Goal: Task Accomplishment & Management: Manage account settings

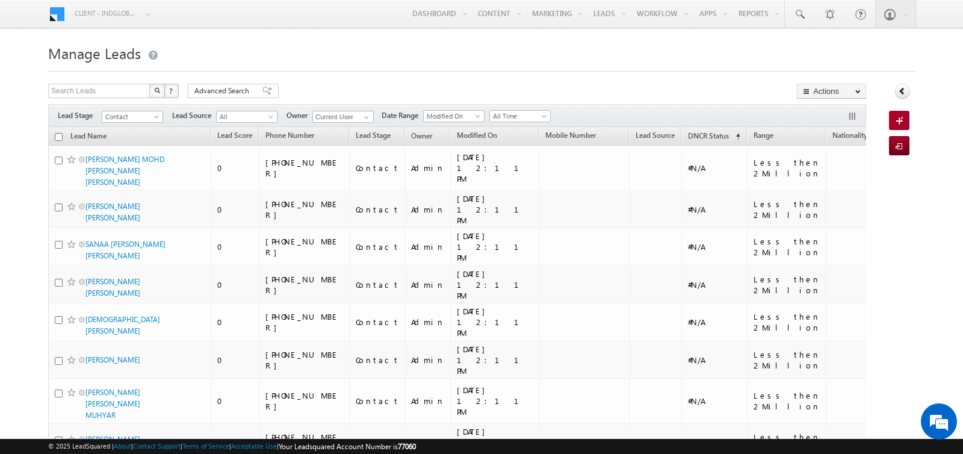
click at [56, 133] on input "checkbox" at bounding box center [59, 137] width 8 height 8
checkbox input "true"
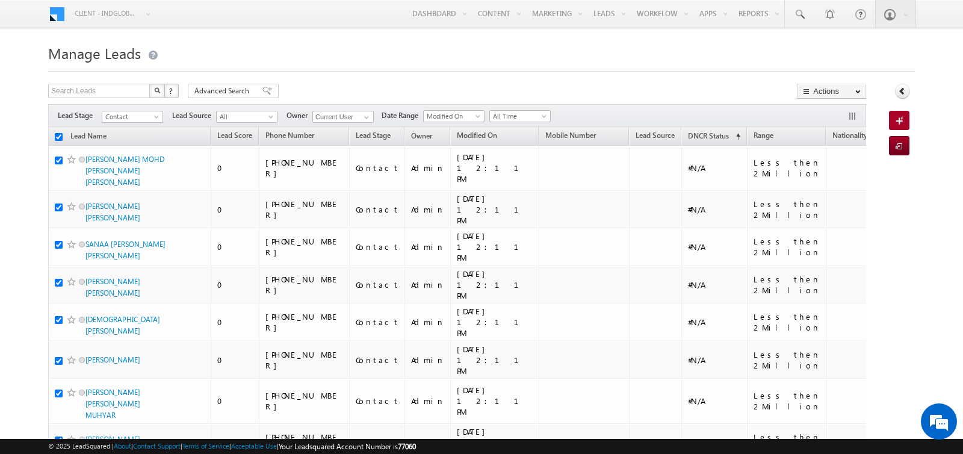
checkbox input "true"
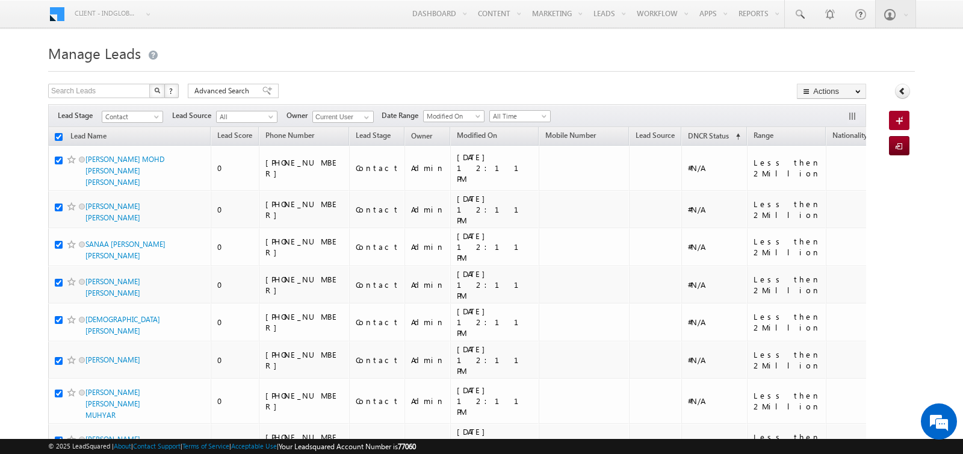
checkbox input "true"
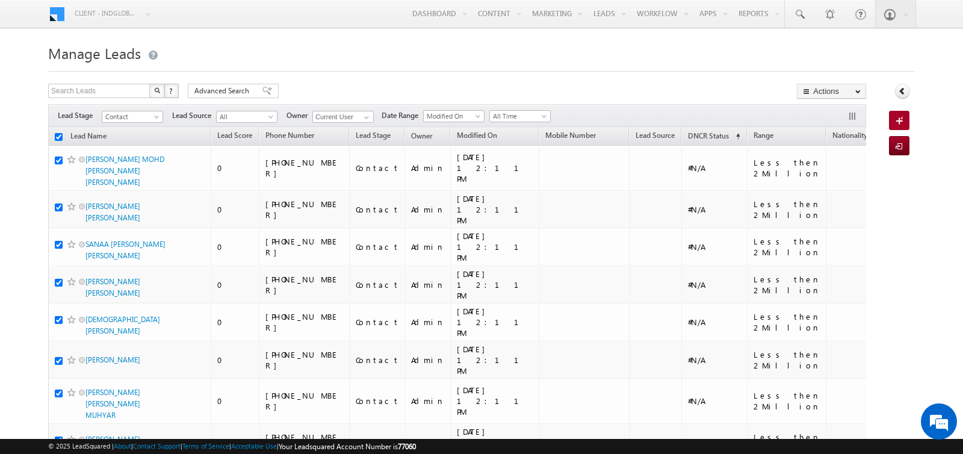
checkbox input "true"
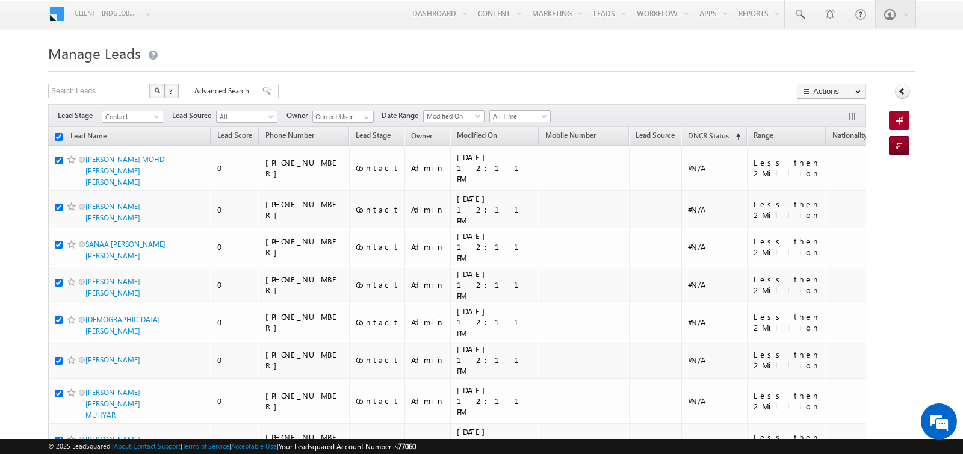
checkbox input "true"
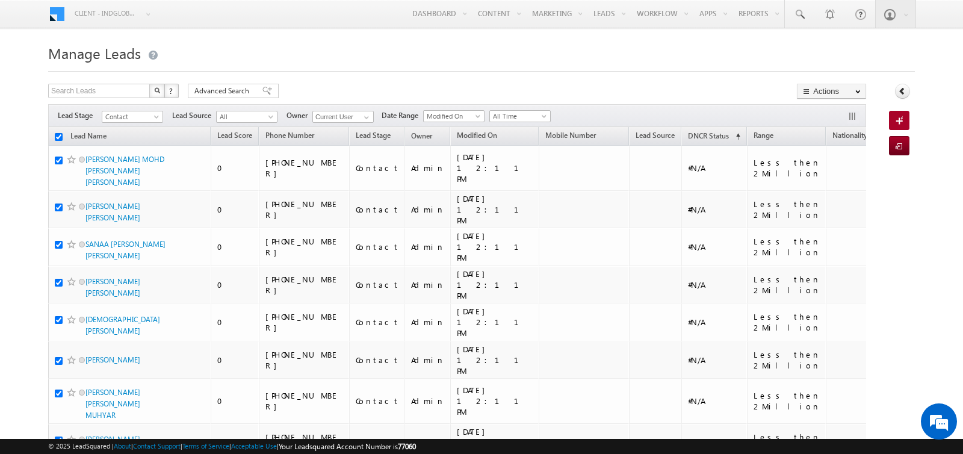
checkbox input "true"
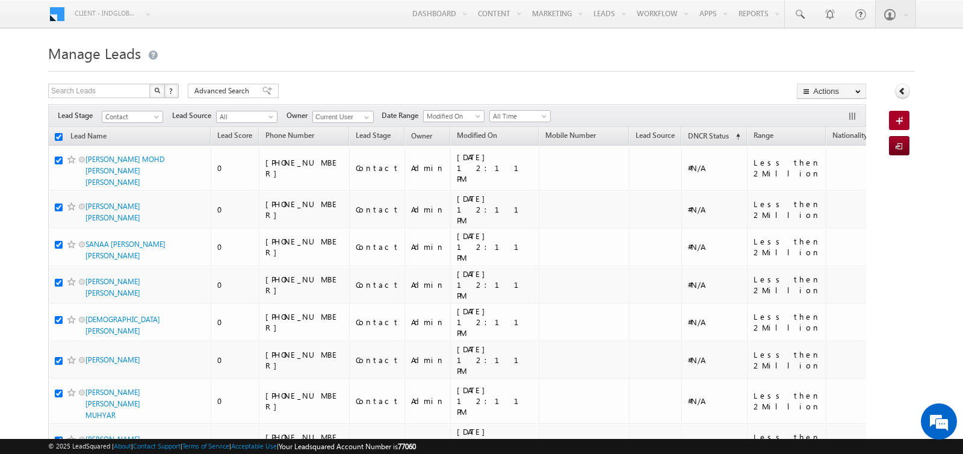
checkbox input "true"
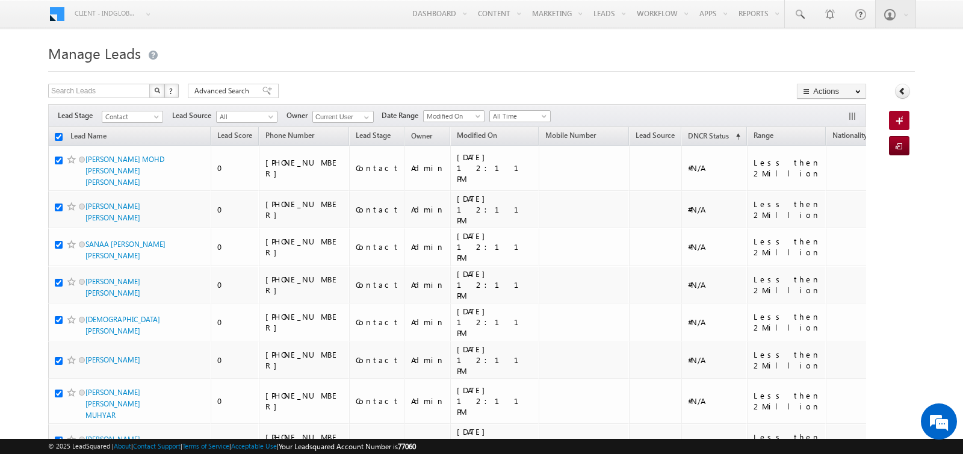
checkbox input "true"
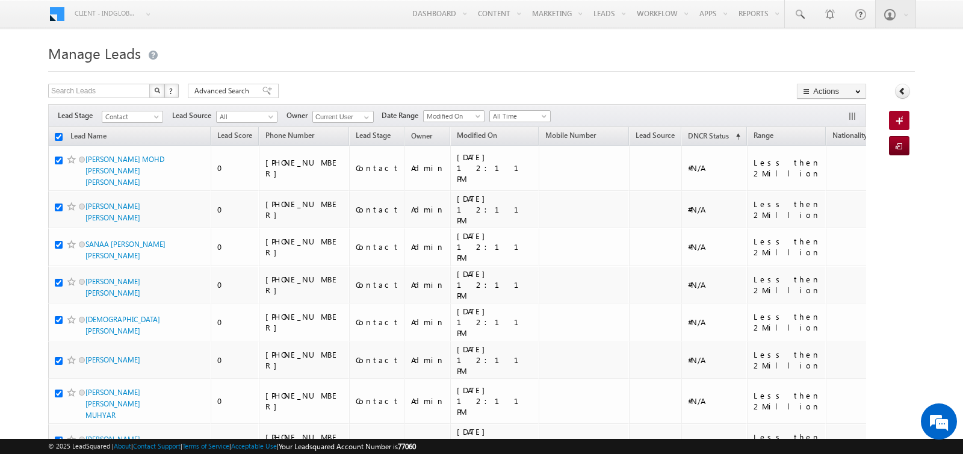
checkbox input "true"
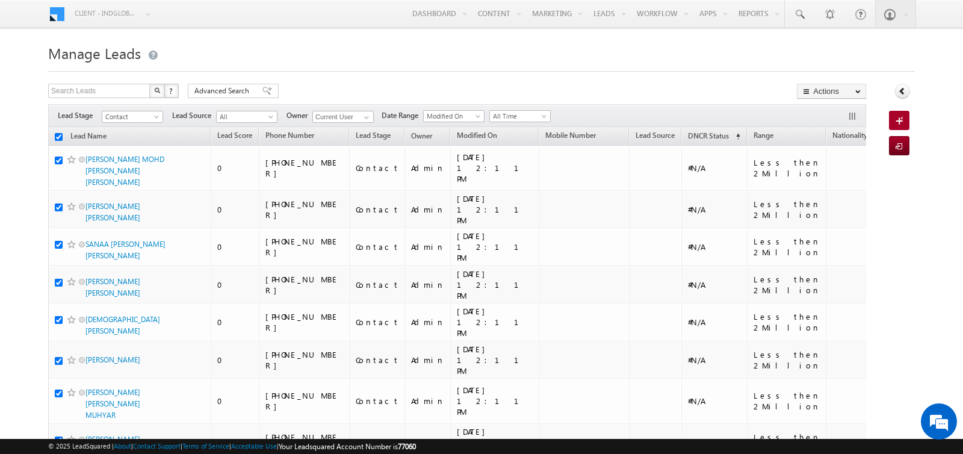
checkbox input "true"
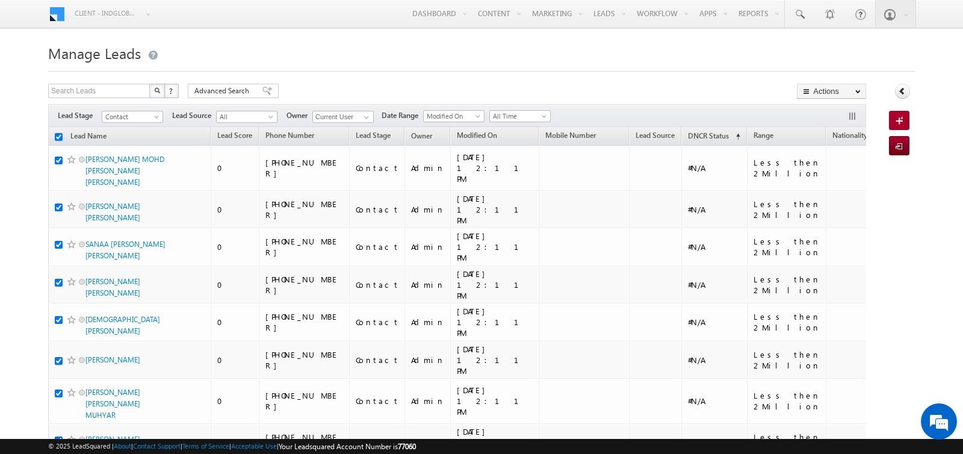
checkbox input "true"
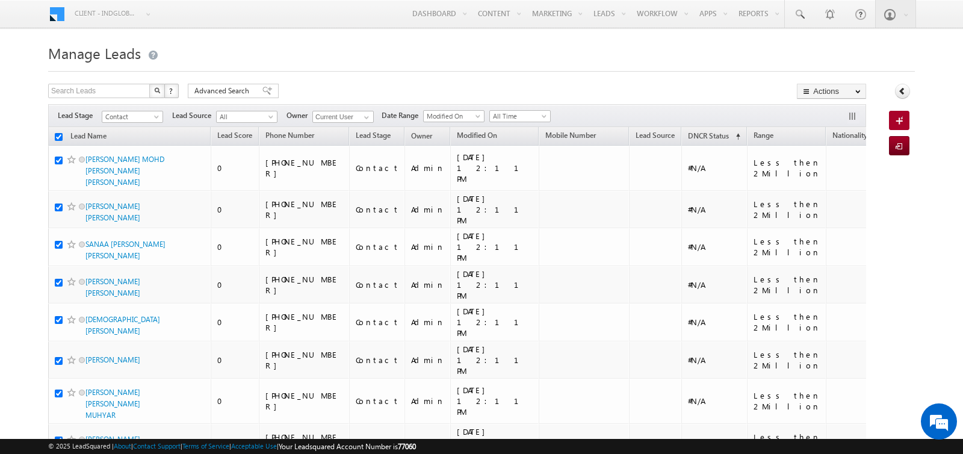
checkbox input "true"
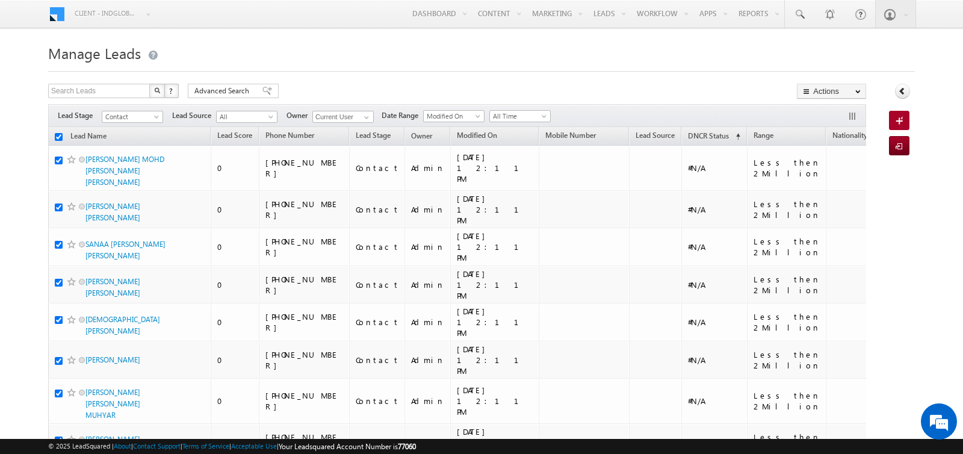
checkbox input "true"
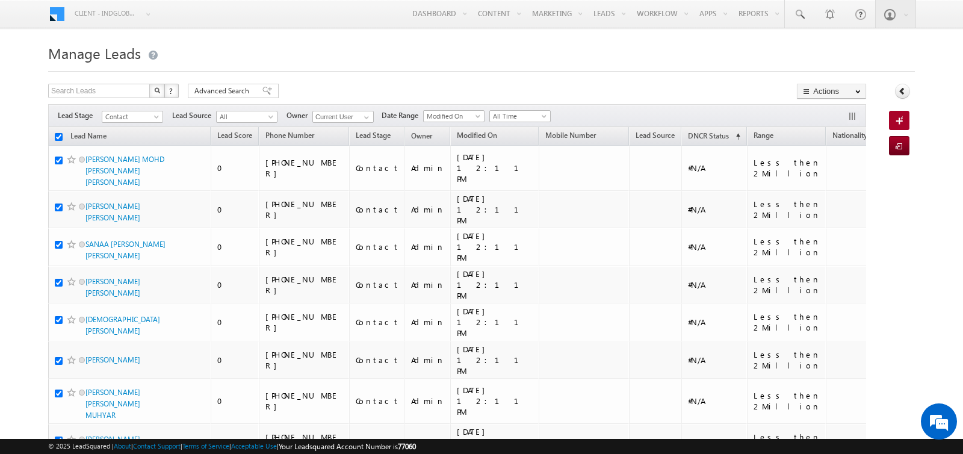
checkbox input "true"
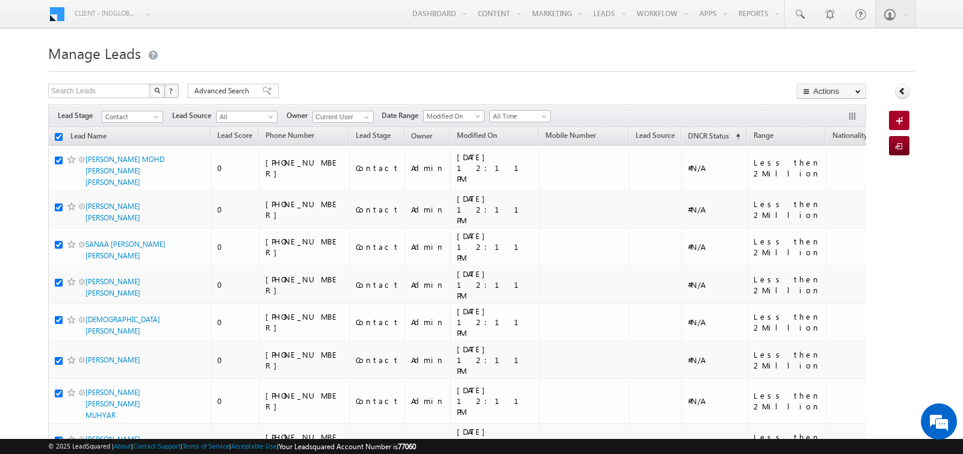
checkbox input "true"
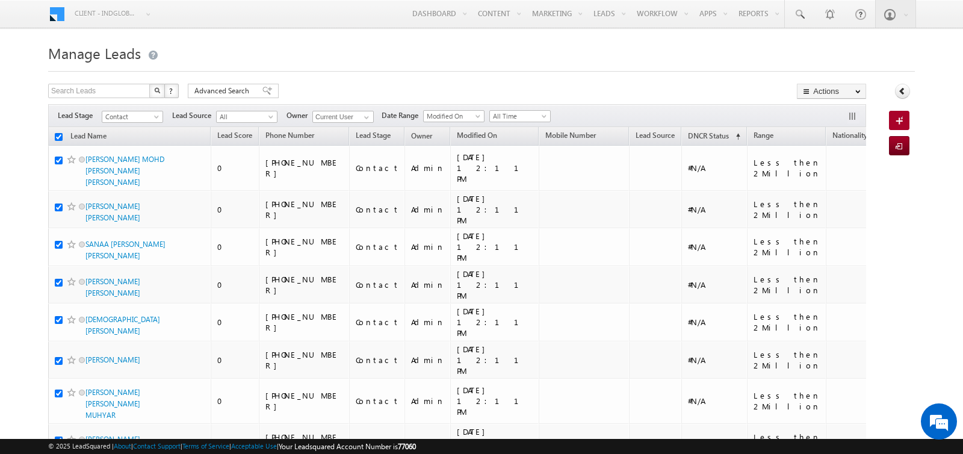
checkbox input "true"
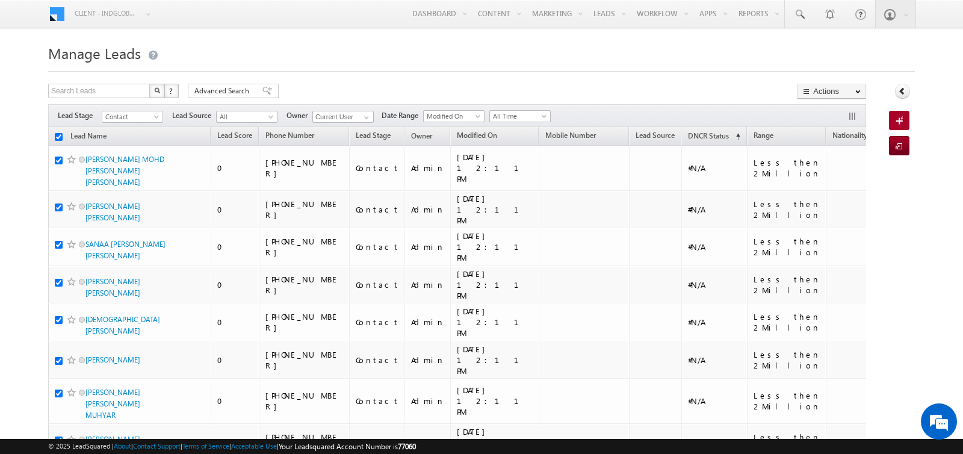
checkbox input "true"
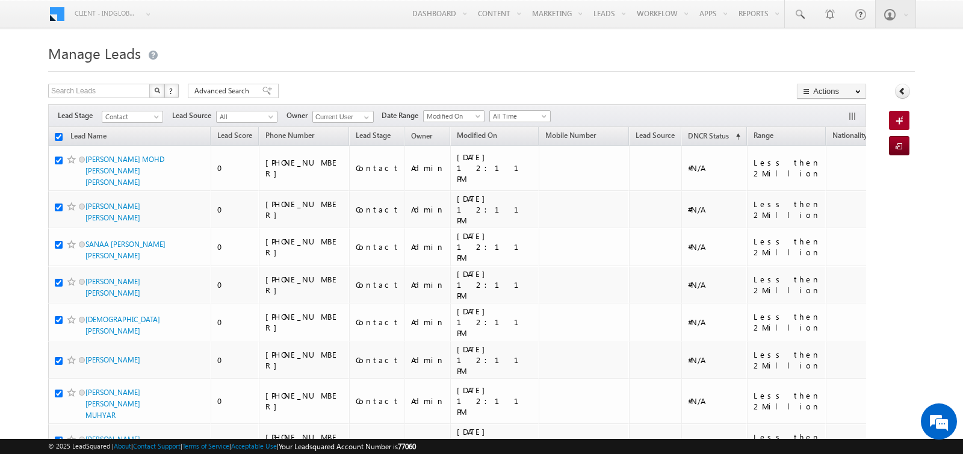
checkbox input "true"
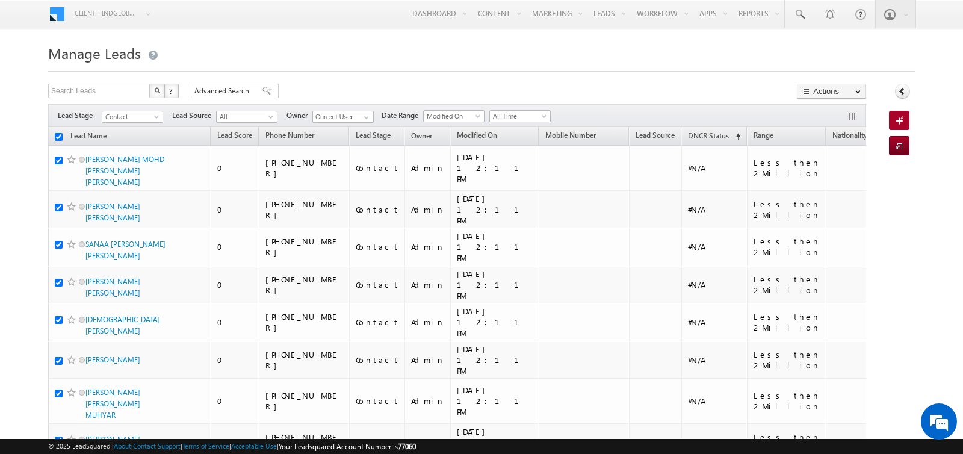
checkbox input "true"
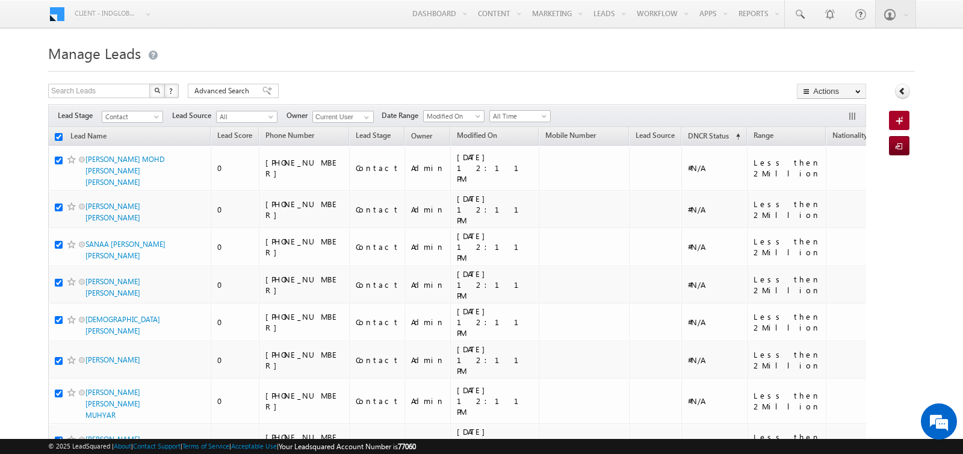
checkbox input "true"
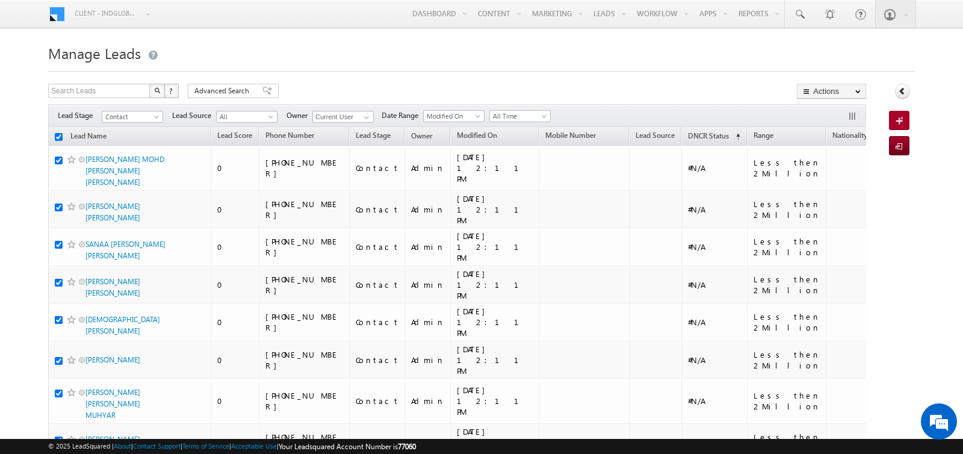
checkbox input "true"
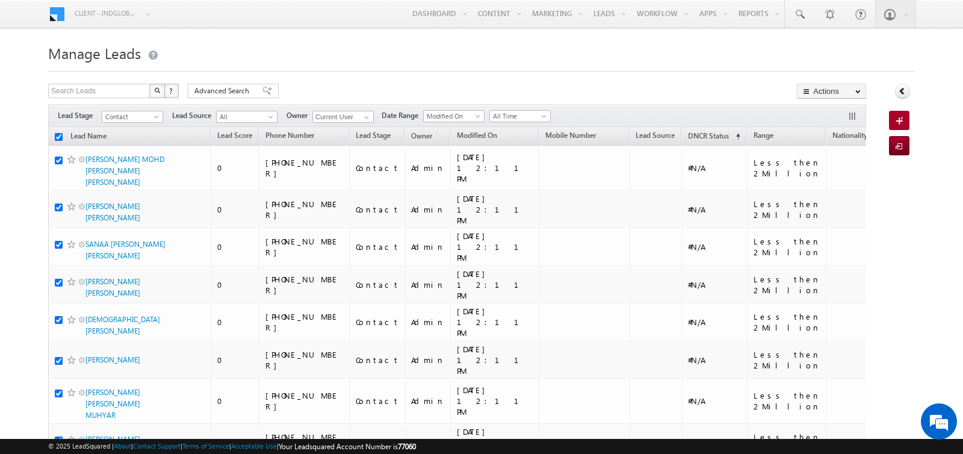
checkbox input "true"
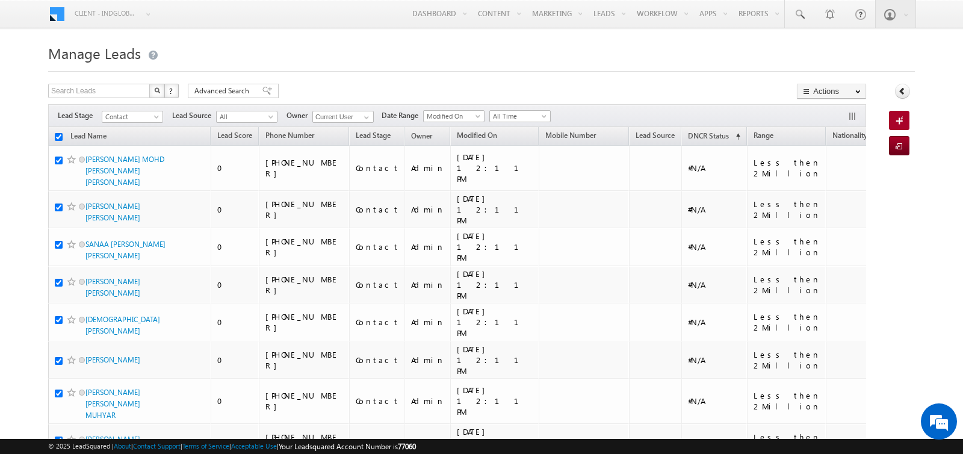
checkbox input "true"
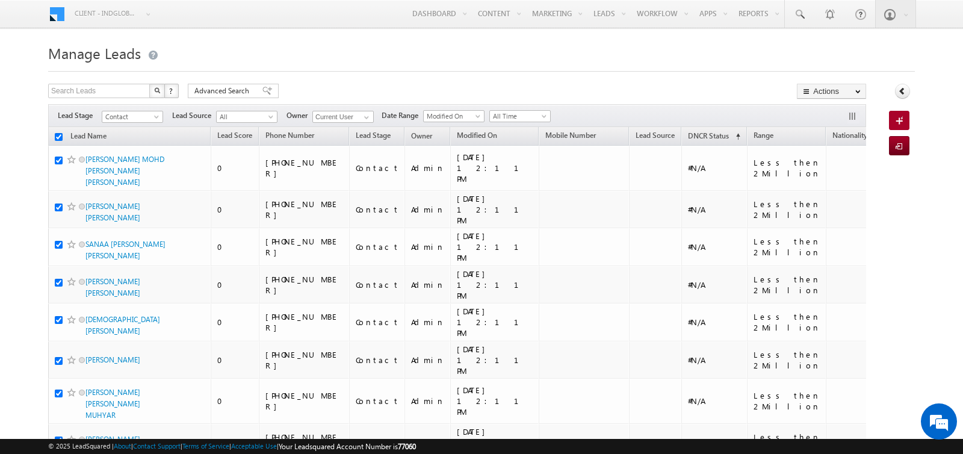
checkbox input "true"
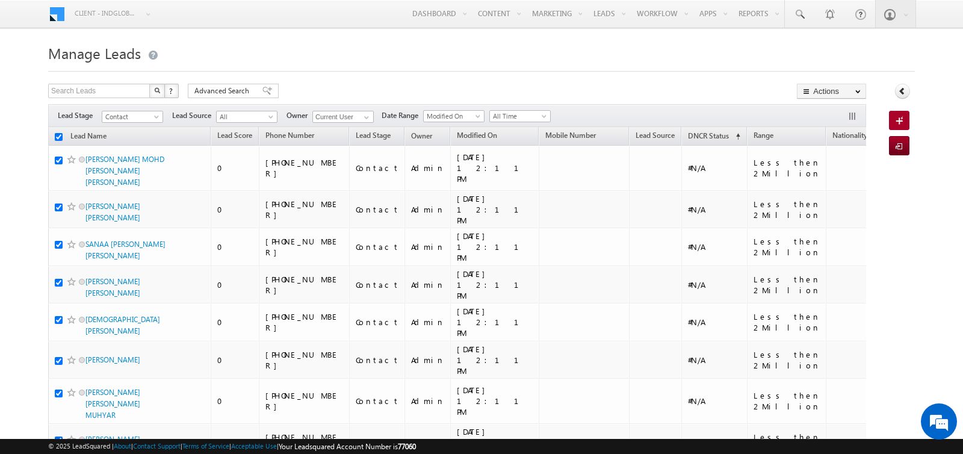
checkbox input "true"
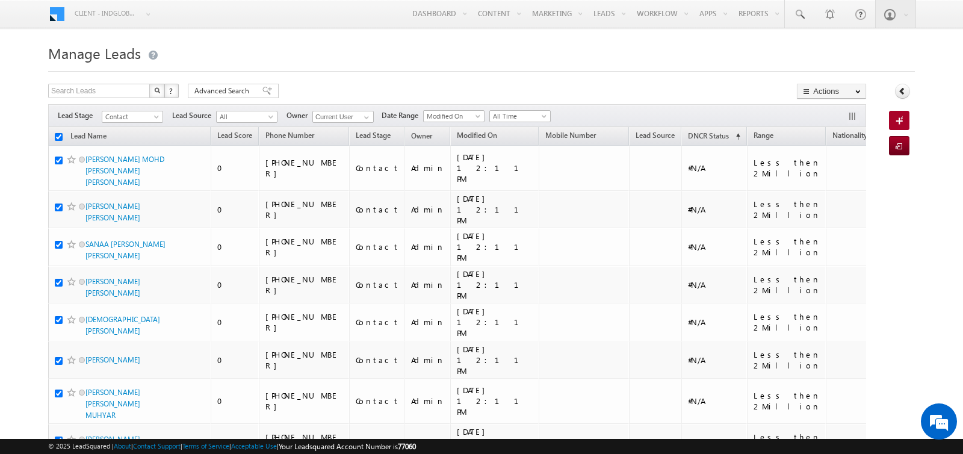
checkbox input "true"
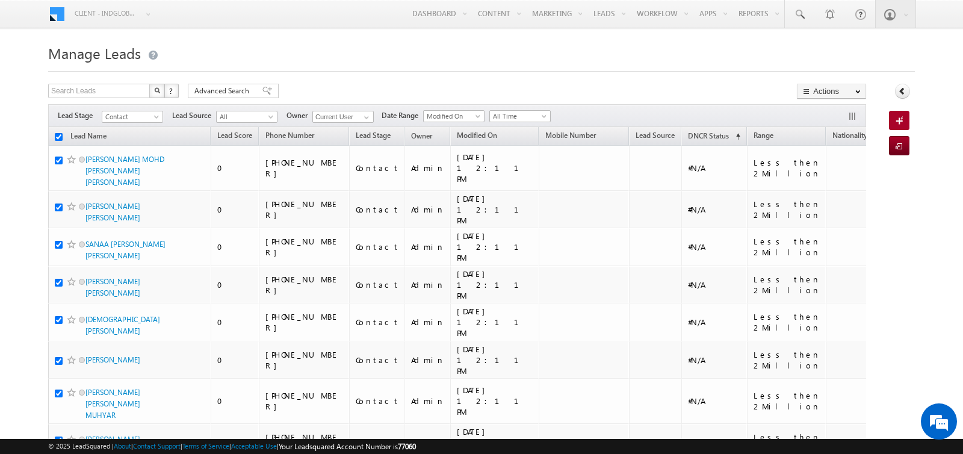
checkbox input "true"
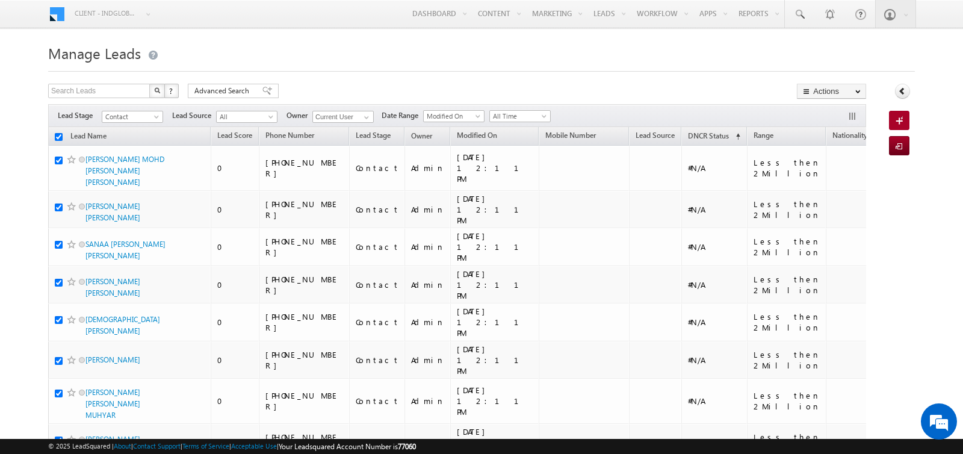
checkbox input "true"
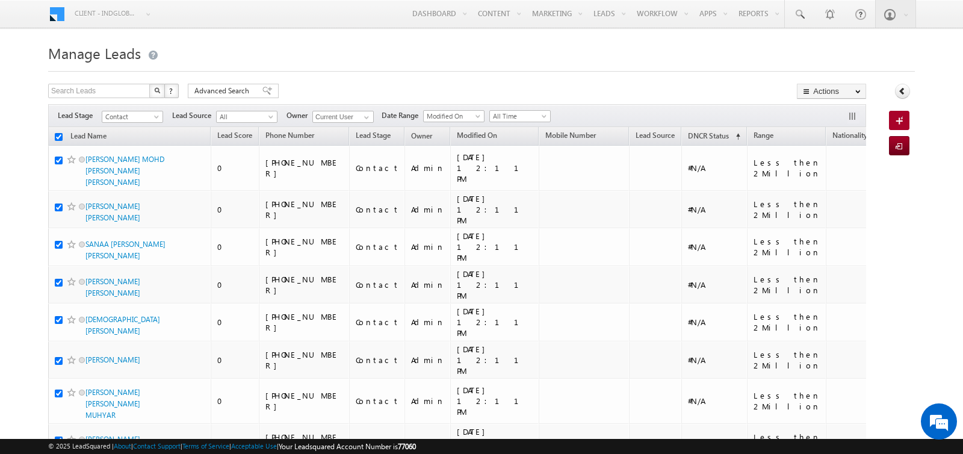
checkbox input "true"
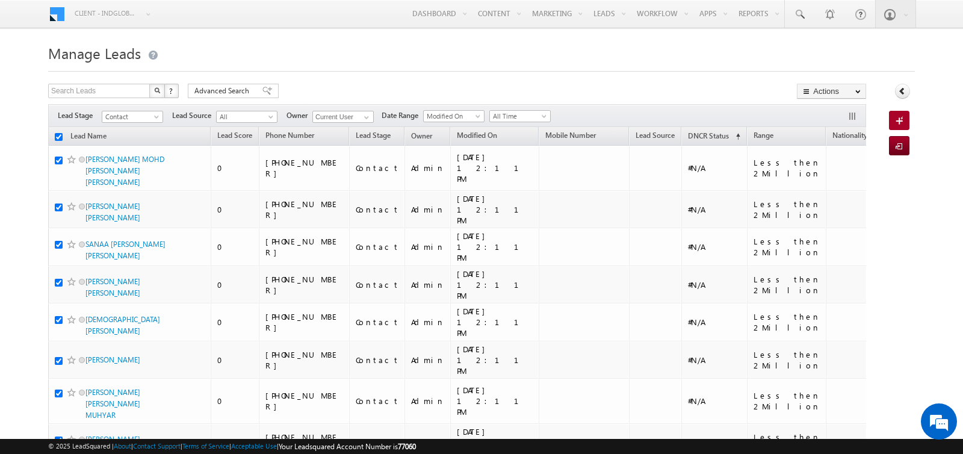
checkbox input "true"
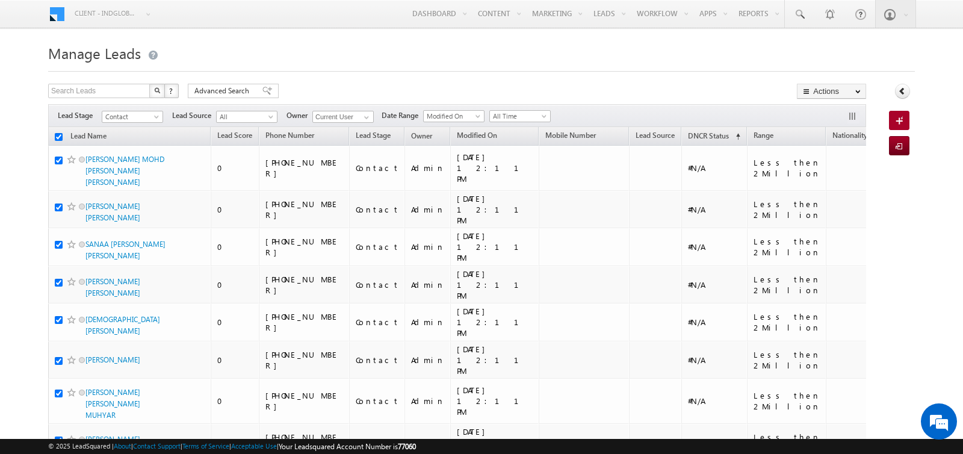
checkbox input "true"
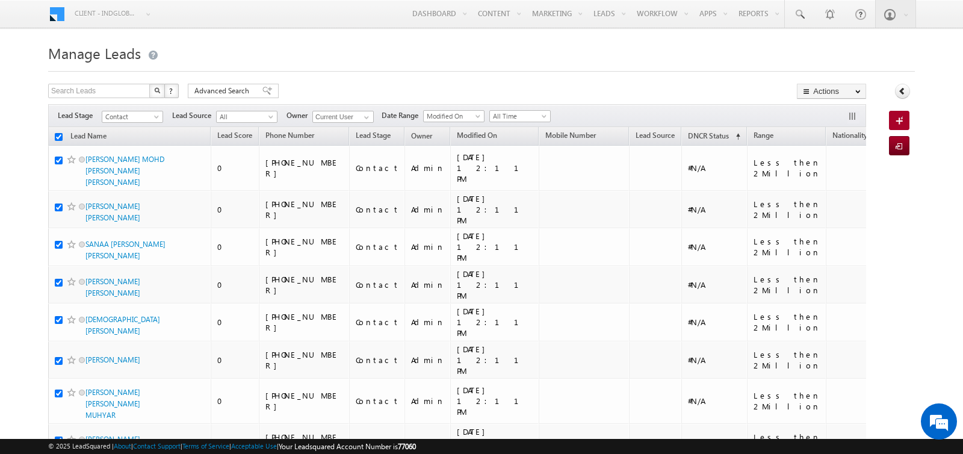
checkbox input "true"
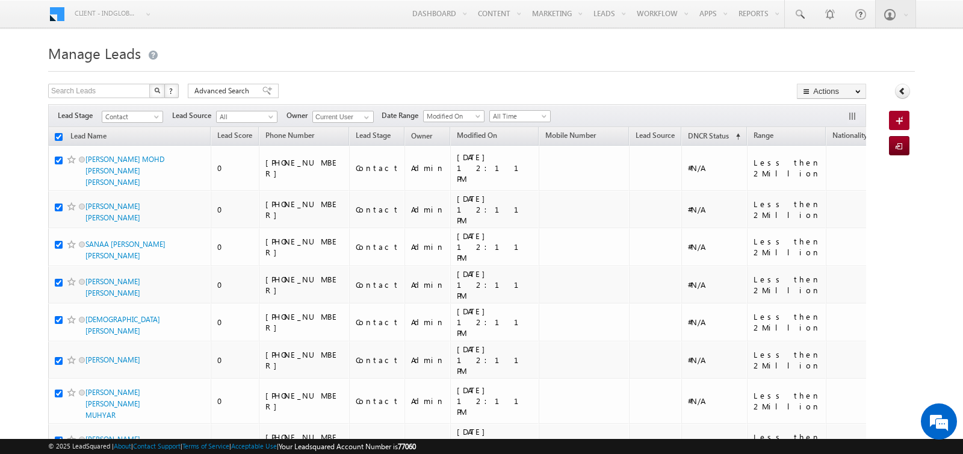
checkbox input "true"
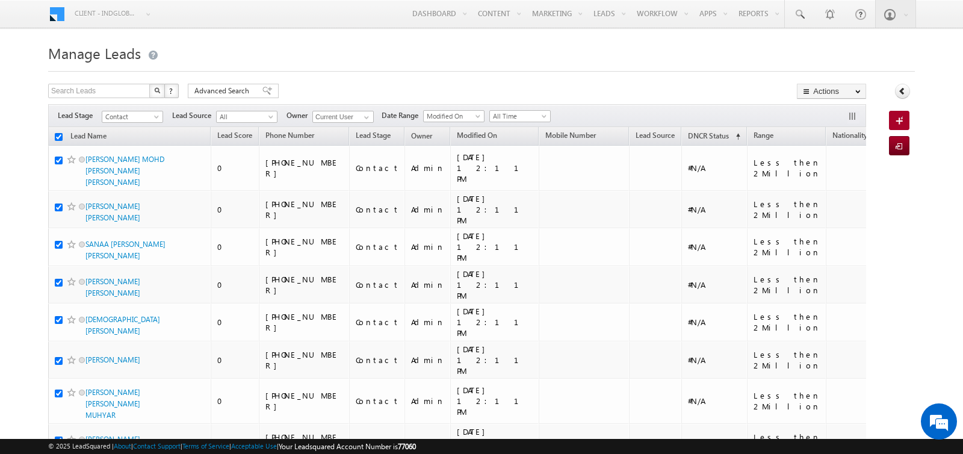
checkbox input "true"
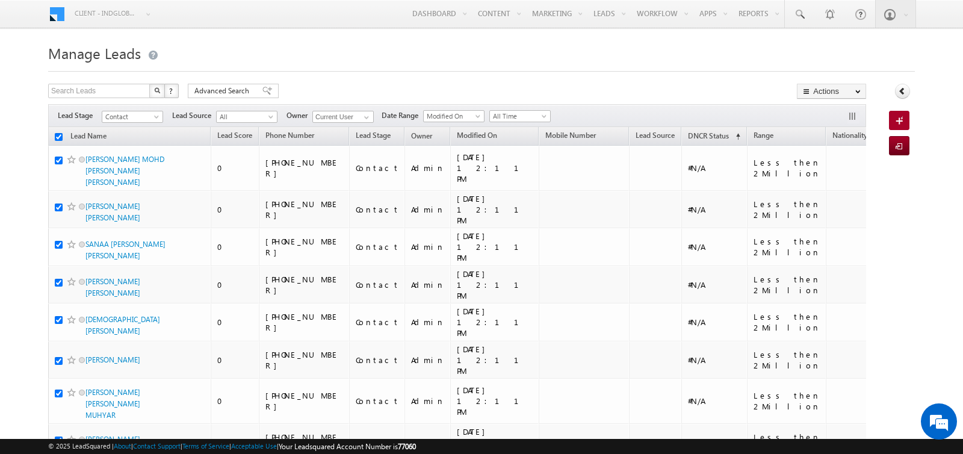
checkbox input "true"
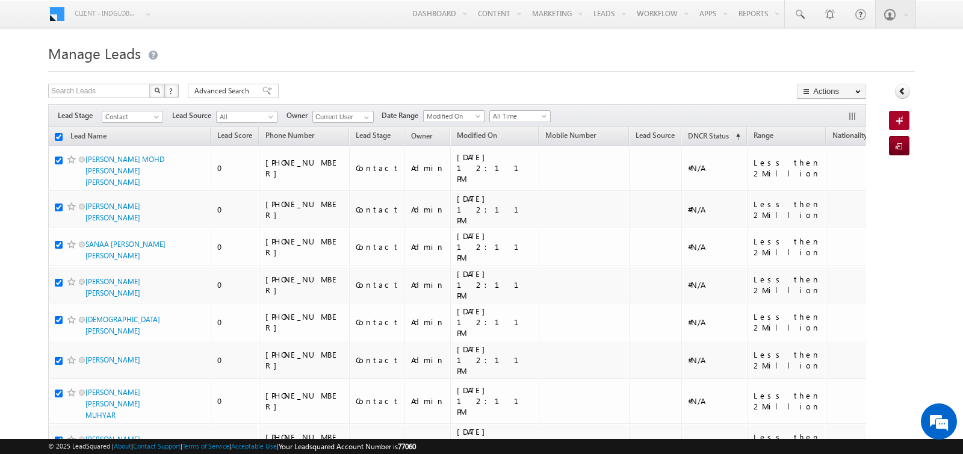
checkbox input "true"
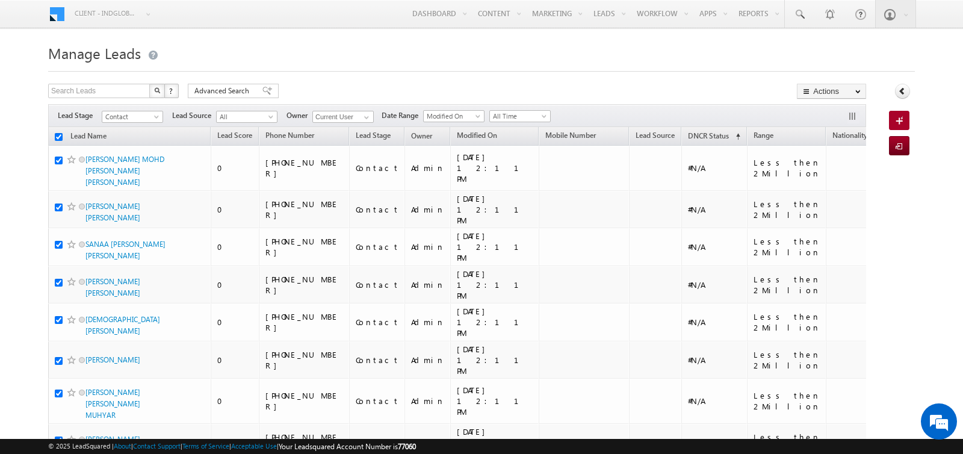
checkbox input "true"
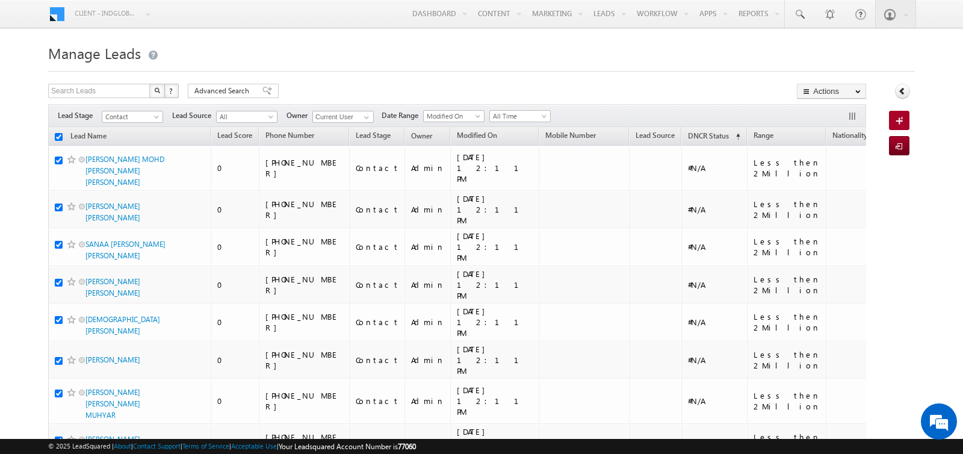
checkbox input "true"
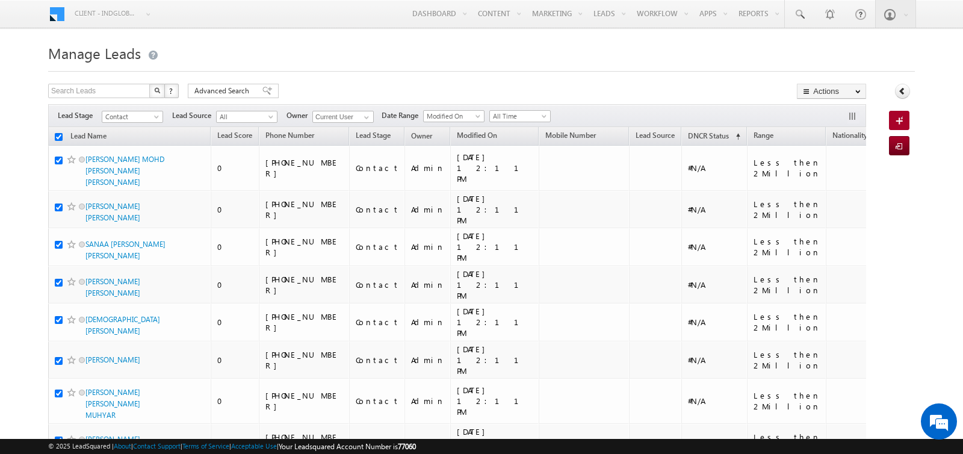
checkbox input "true"
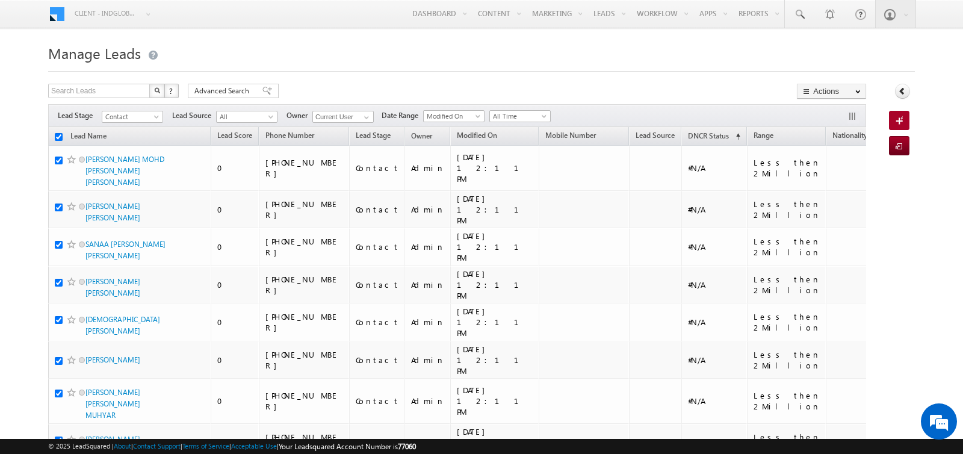
checkbox input "true"
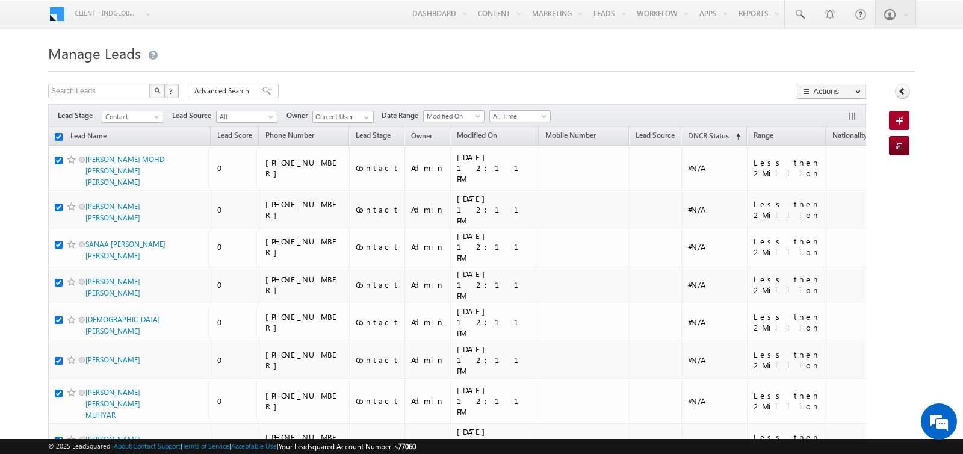
checkbox input "true"
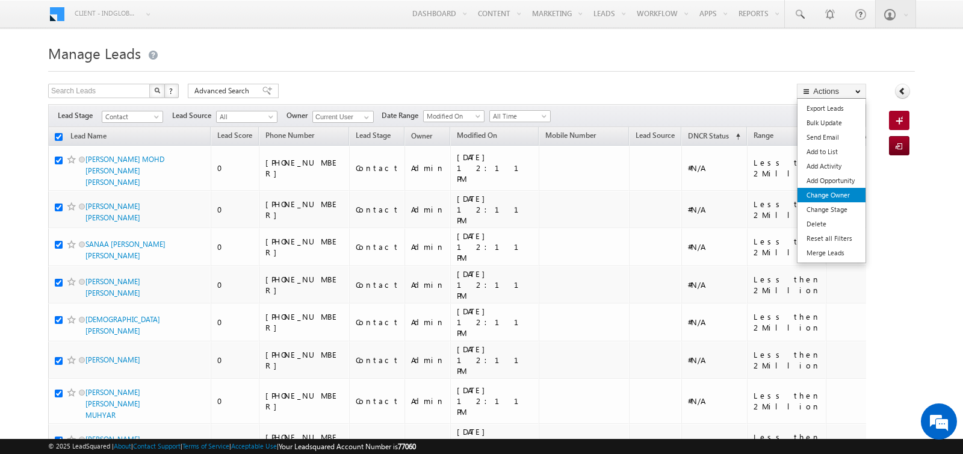
click at [826, 190] on link "Change Owner" at bounding box center [832, 195] width 68 height 14
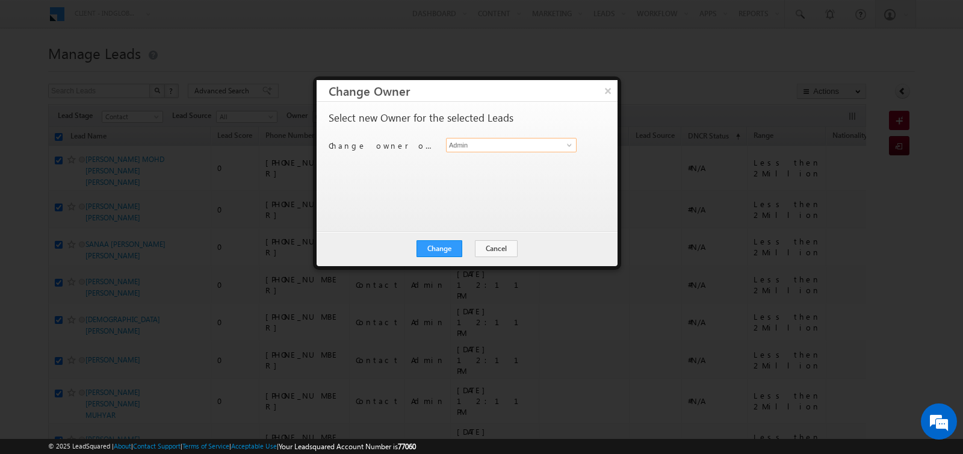
click at [474, 146] on input "Admin" at bounding box center [511, 145] width 131 height 14
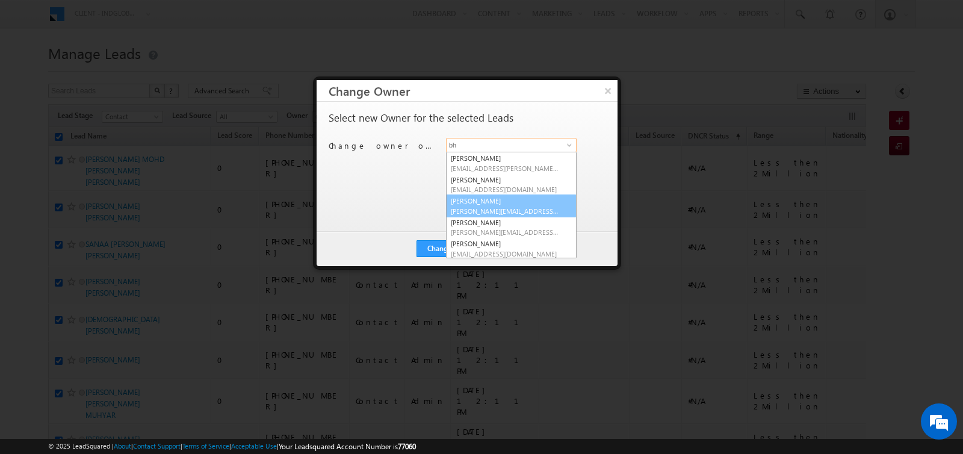
click at [474, 203] on link "[PERSON_NAME] [PERSON_NAME][EMAIL_ADDRESS][DOMAIN_NAME]" at bounding box center [511, 205] width 131 height 23
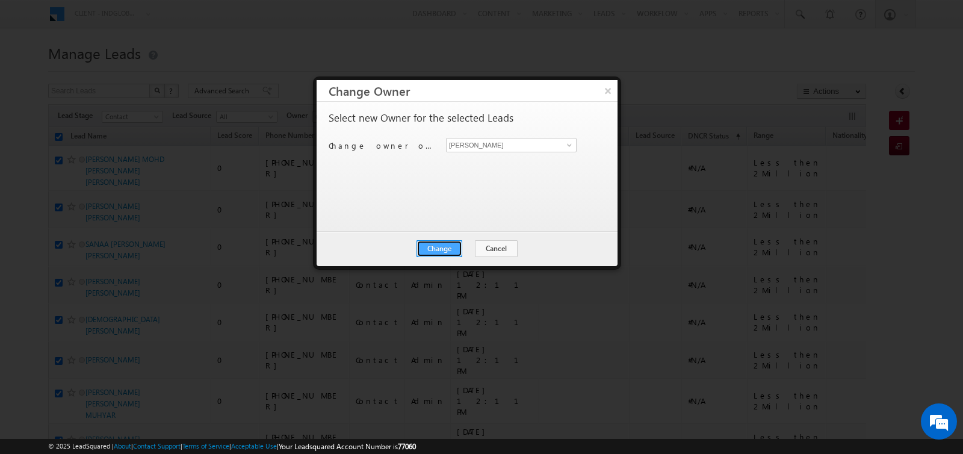
click at [449, 240] on button "Change" at bounding box center [440, 248] width 46 height 17
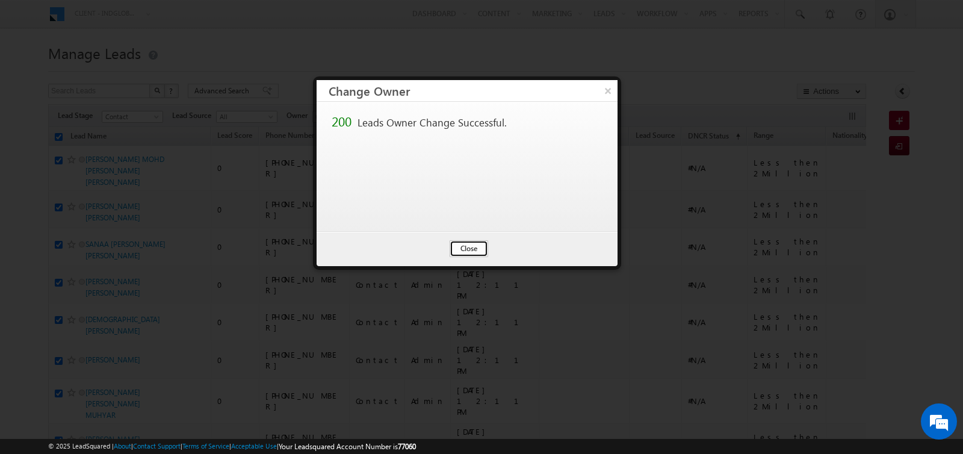
click at [460, 246] on button "Close" at bounding box center [469, 248] width 39 height 17
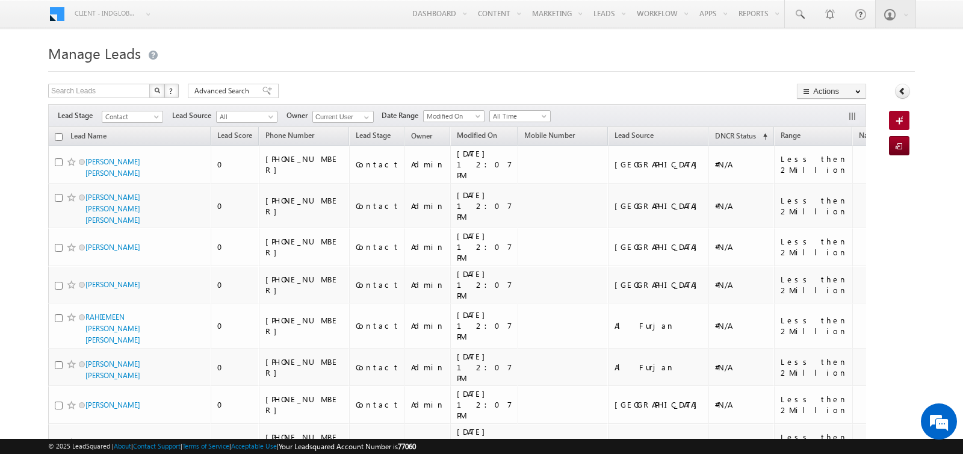
click at [57, 135] on input "checkbox" at bounding box center [59, 137] width 8 height 8
checkbox input "true"
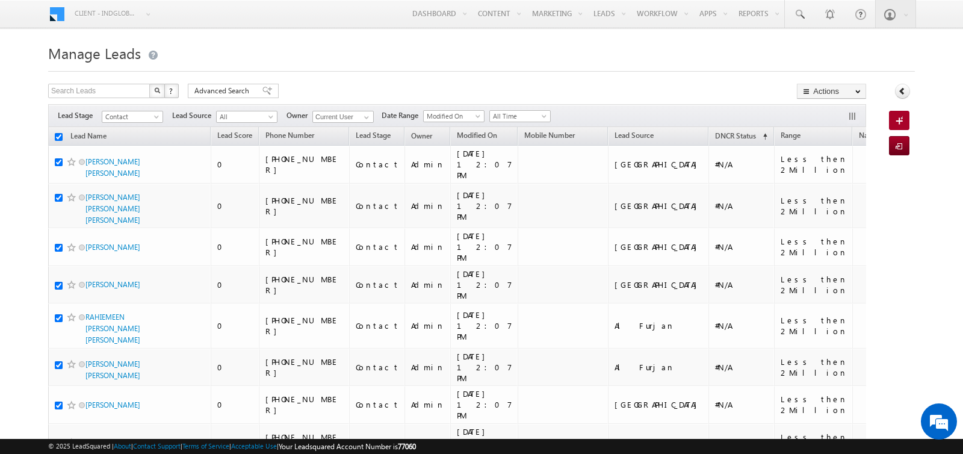
checkbox input "true"
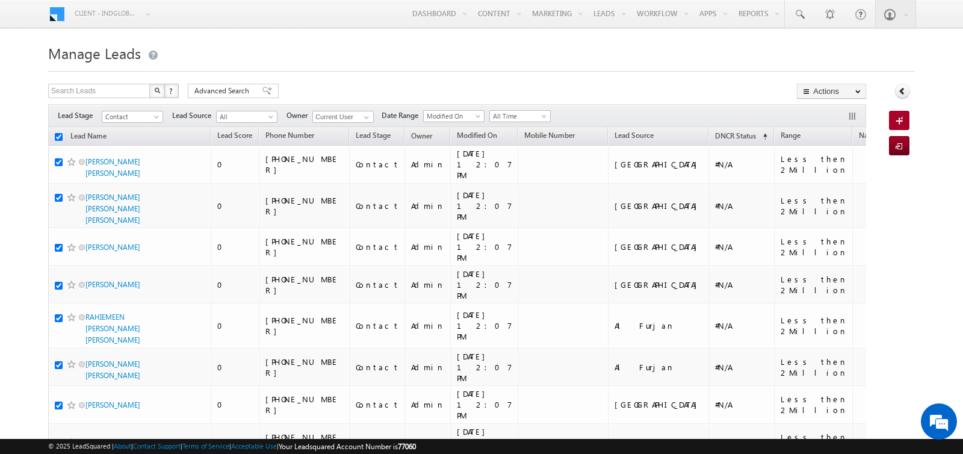
checkbox input "true"
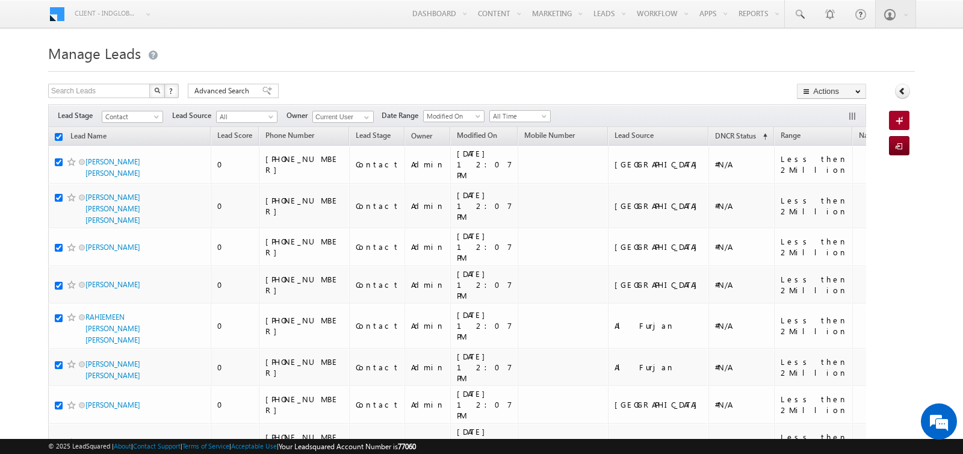
checkbox input "true"
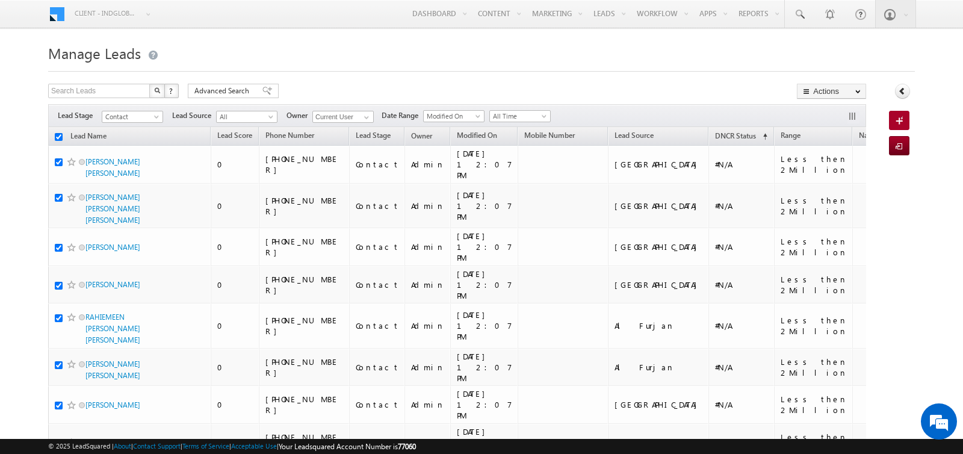
checkbox input "true"
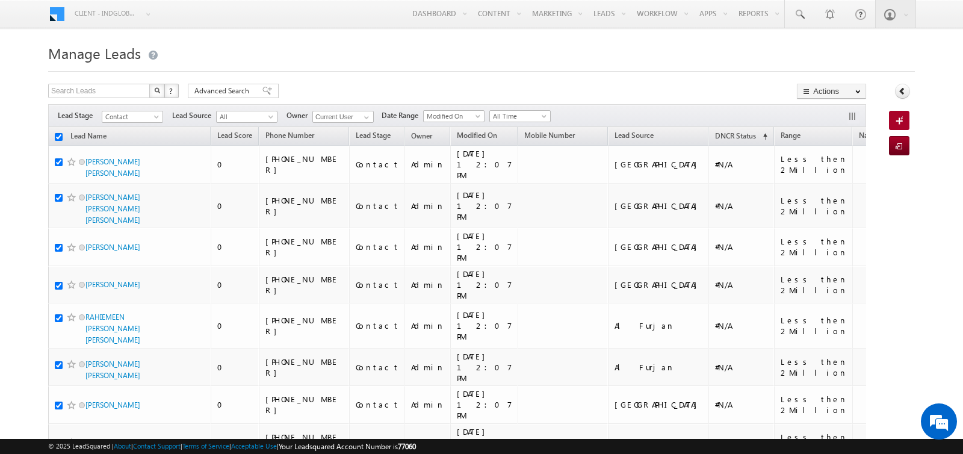
checkbox input "true"
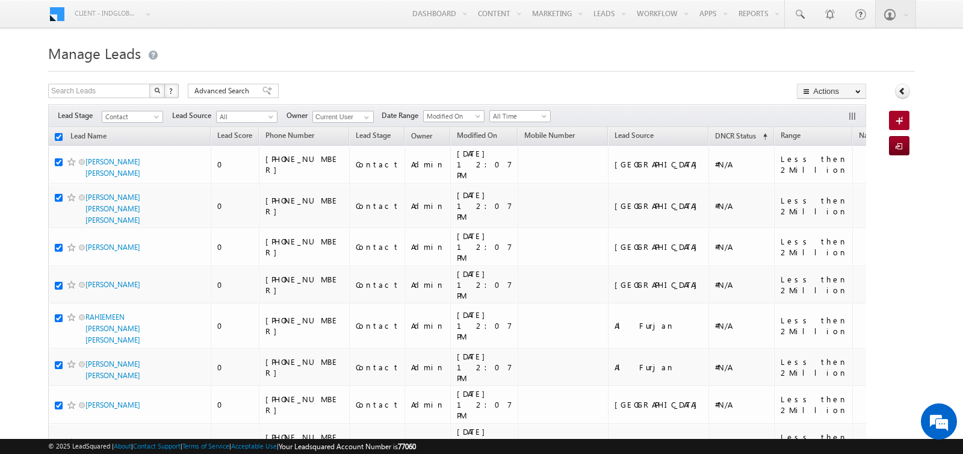
checkbox input "true"
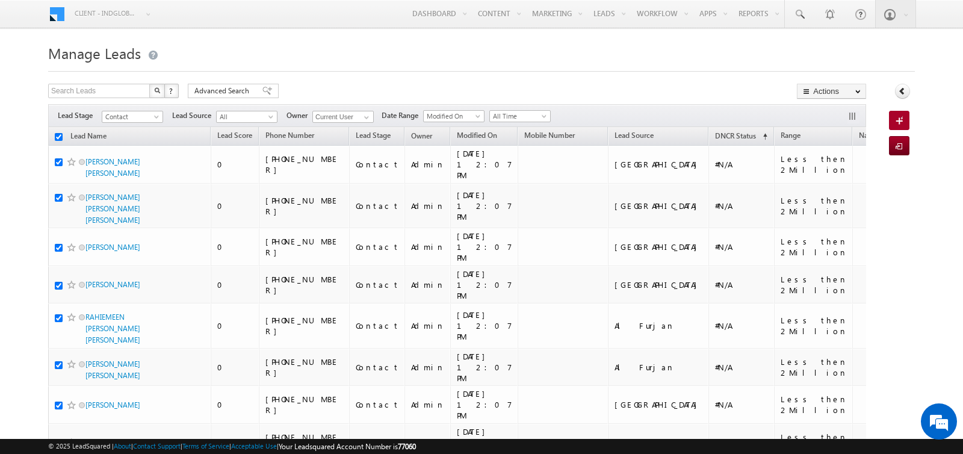
checkbox input "true"
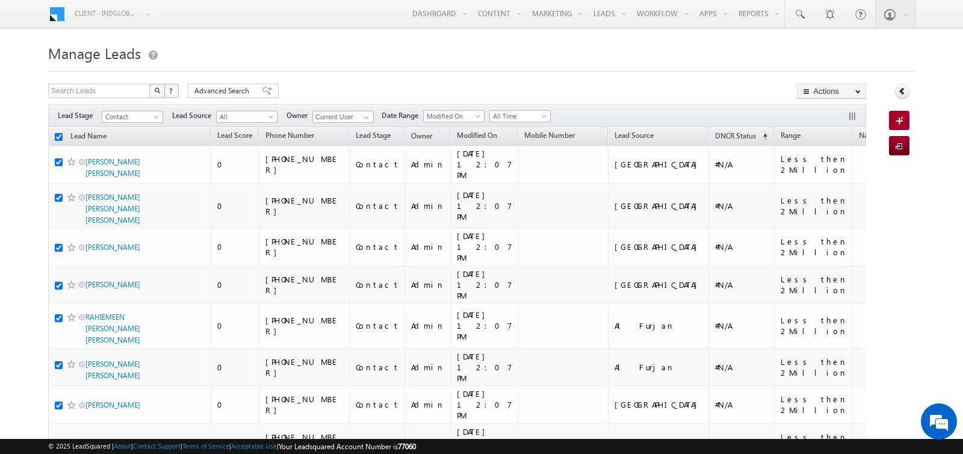
checkbox input "true"
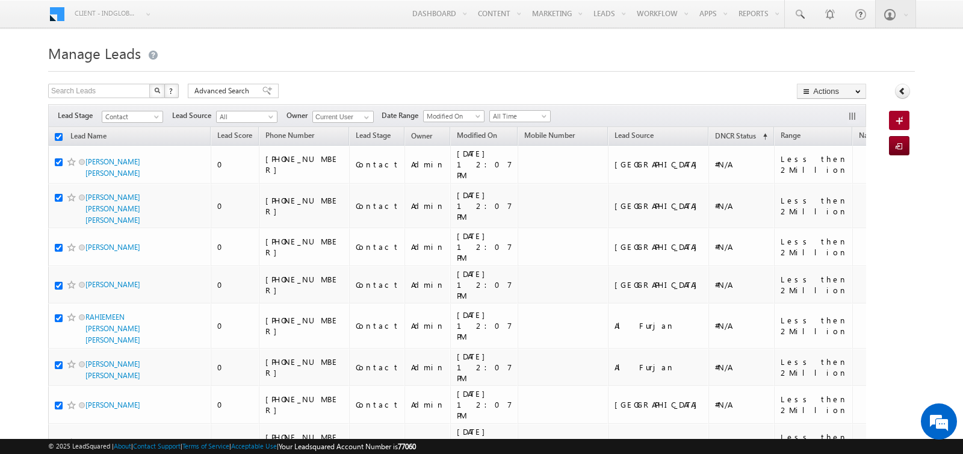
checkbox input "true"
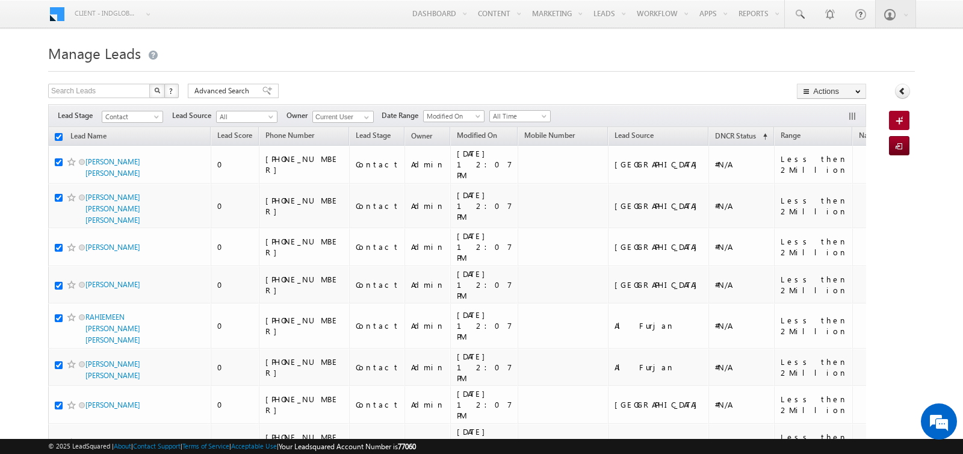
checkbox input "true"
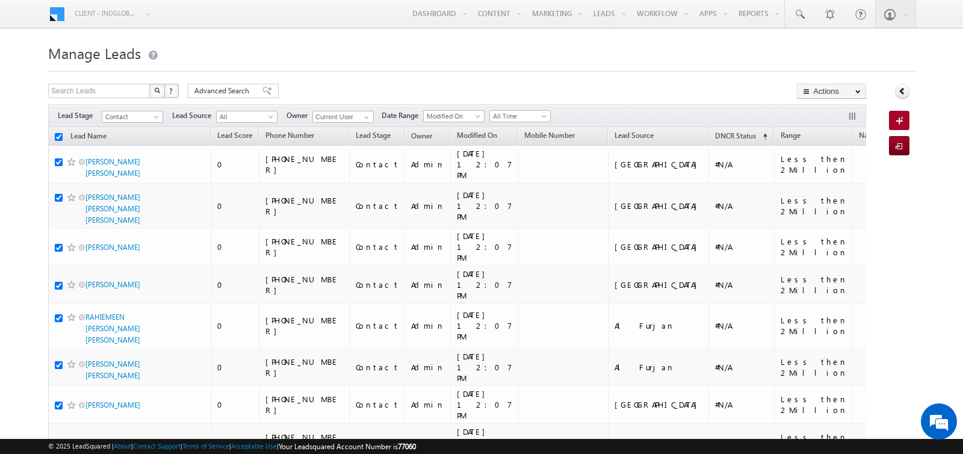
checkbox input "true"
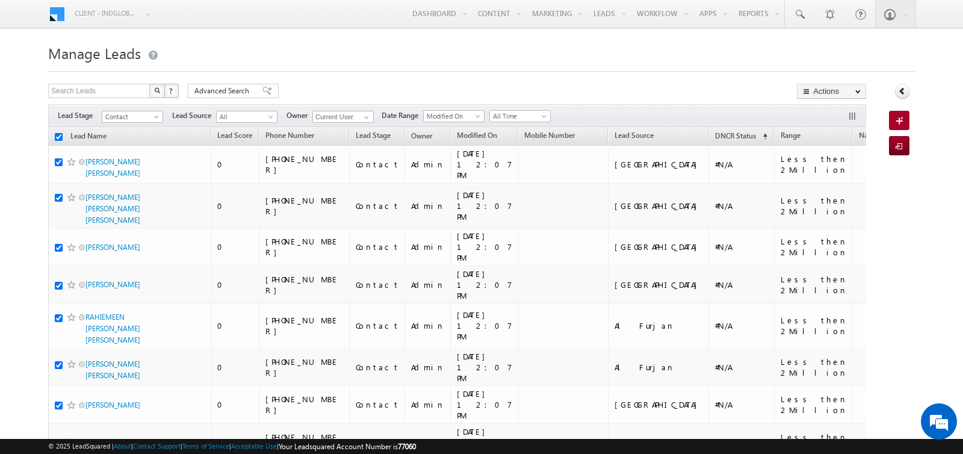
checkbox input "true"
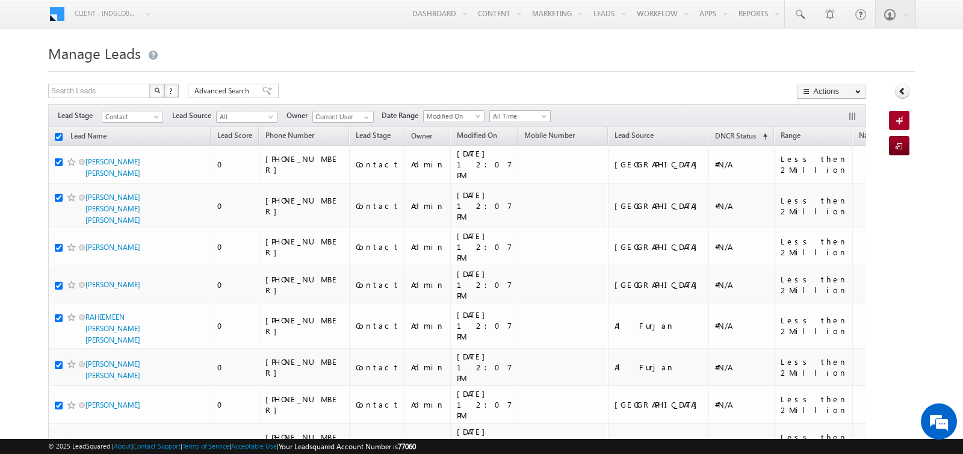
checkbox input "true"
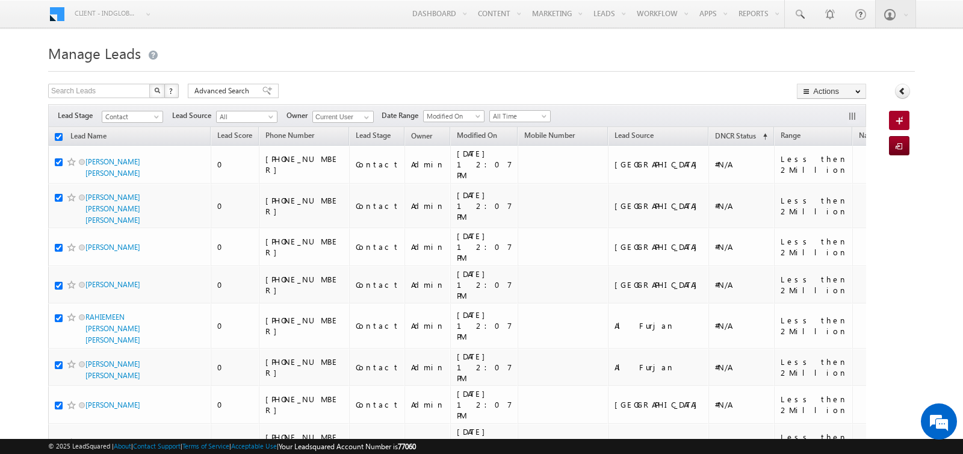
checkbox input "true"
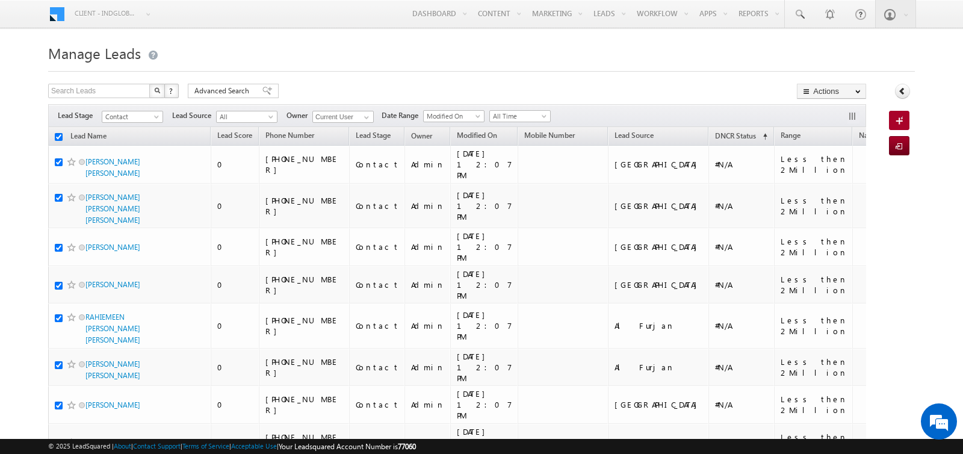
checkbox input "true"
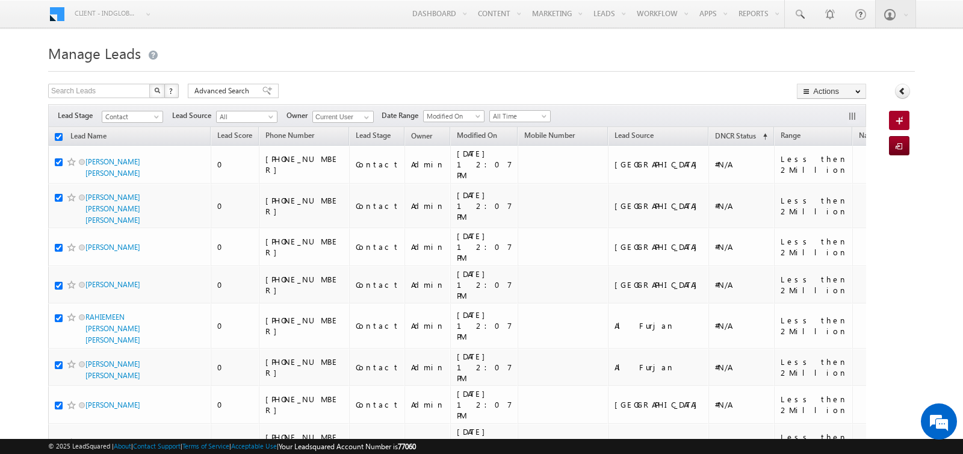
checkbox input "true"
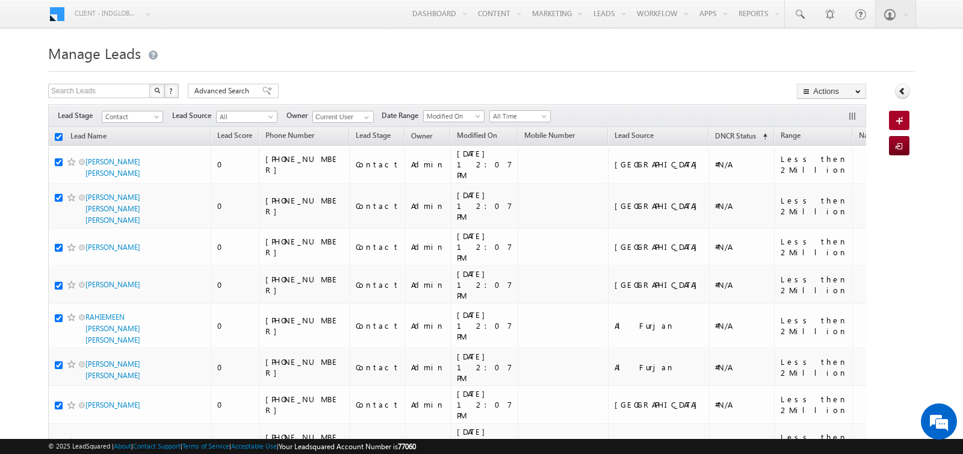
checkbox input "true"
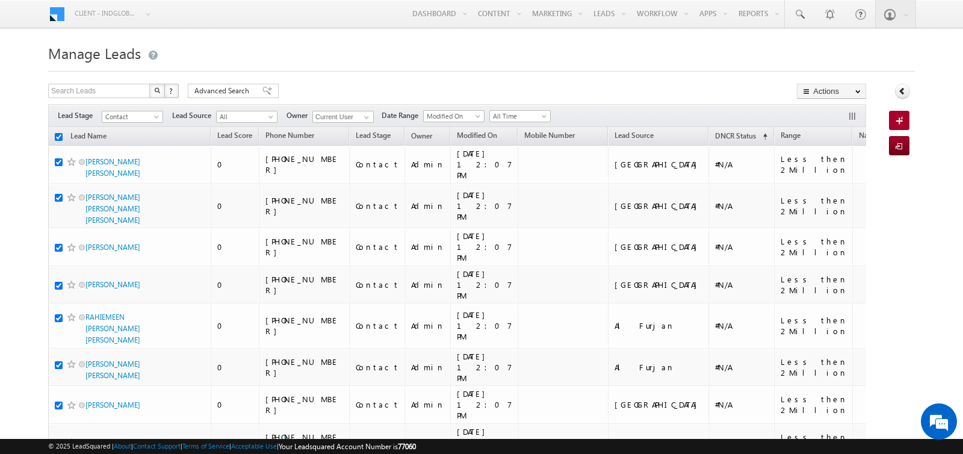
checkbox input "true"
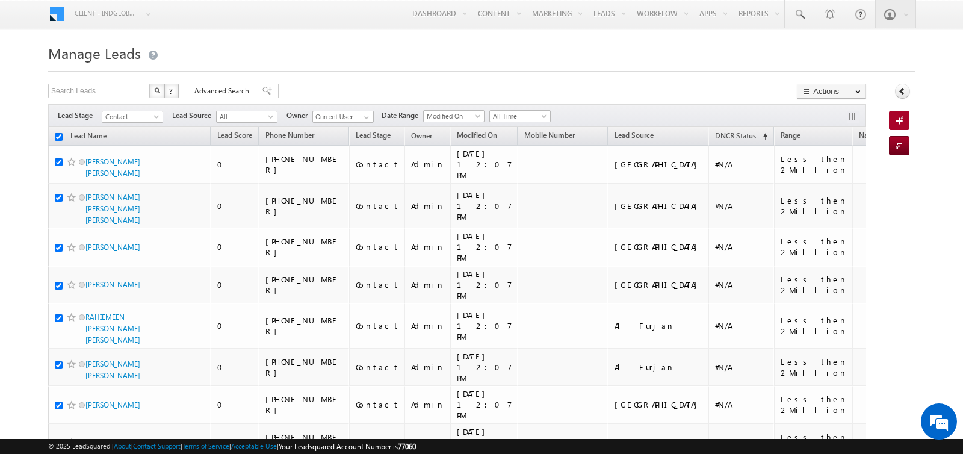
checkbox input "true"
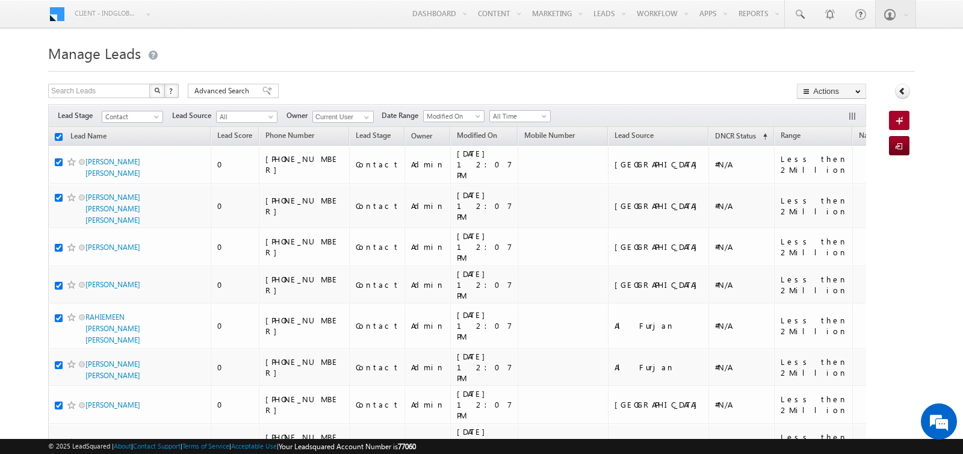
checkbox input "true"
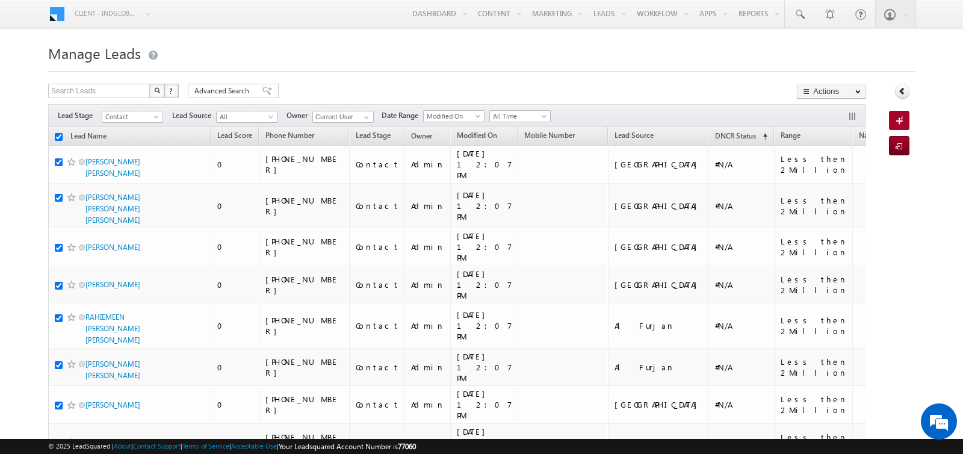
checkbox input "true"
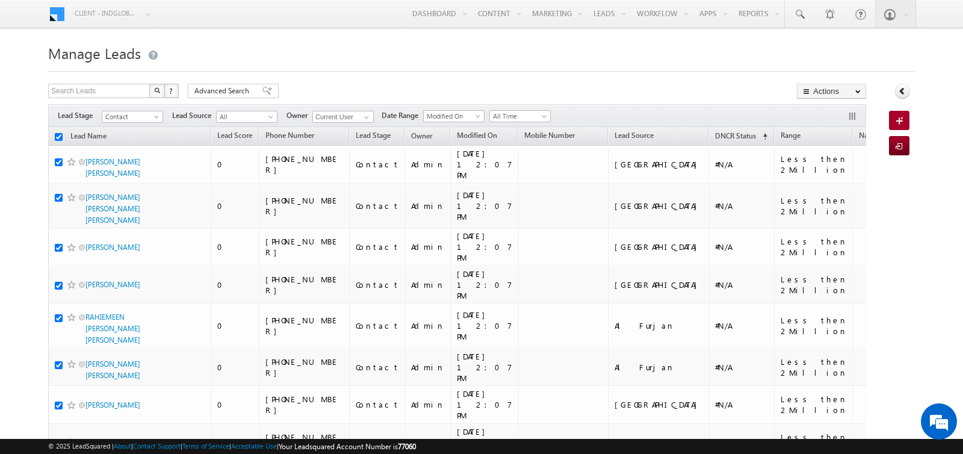
checkbox input "true"
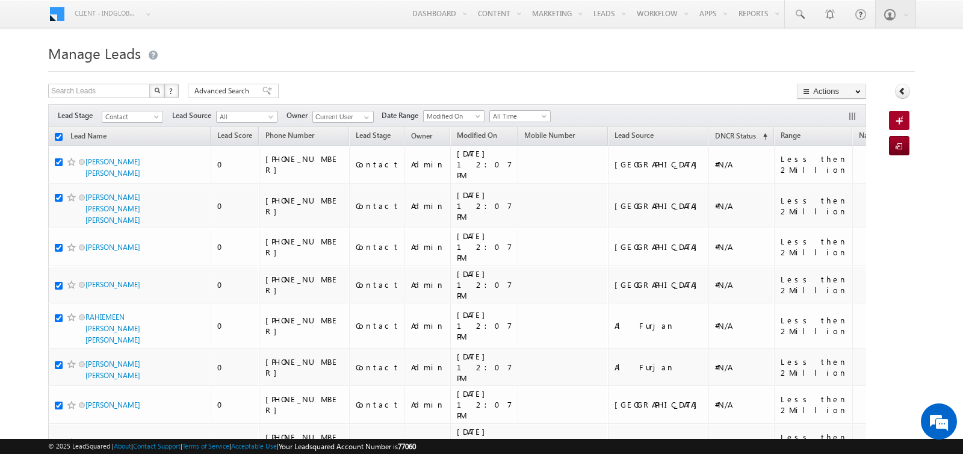
checkbox input "true"
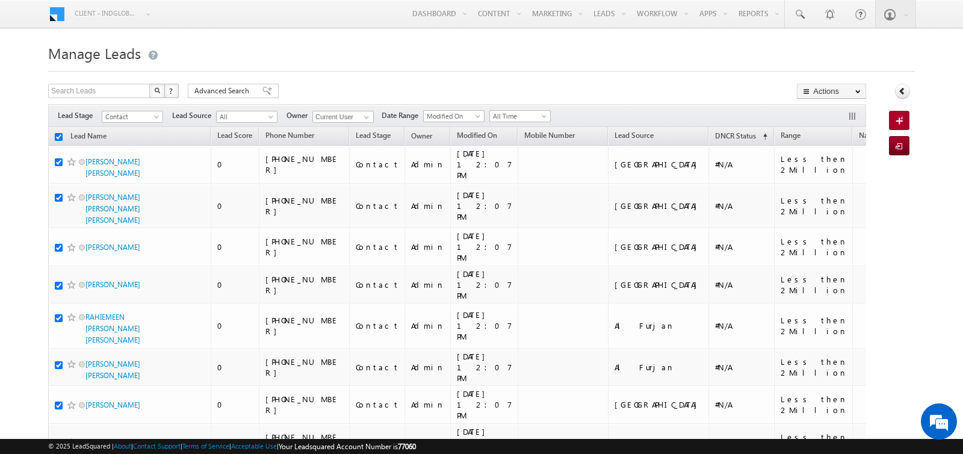
checkbox input "true"
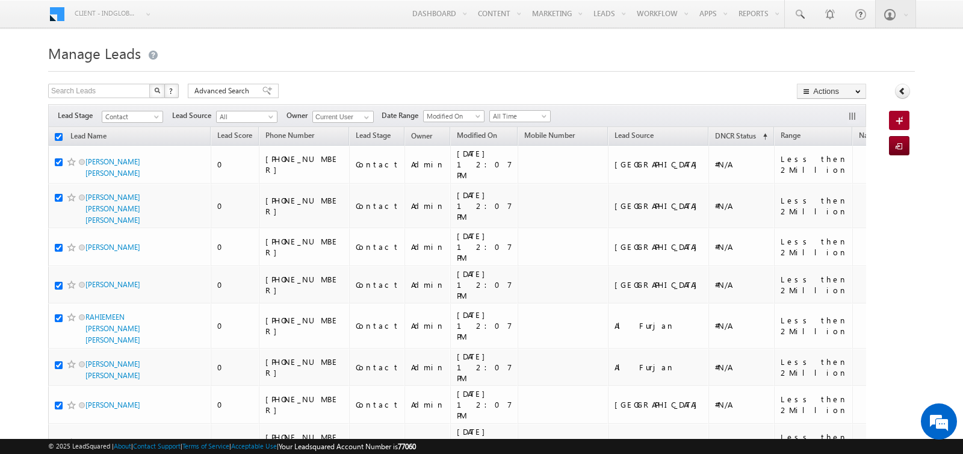
checkbox input "true"
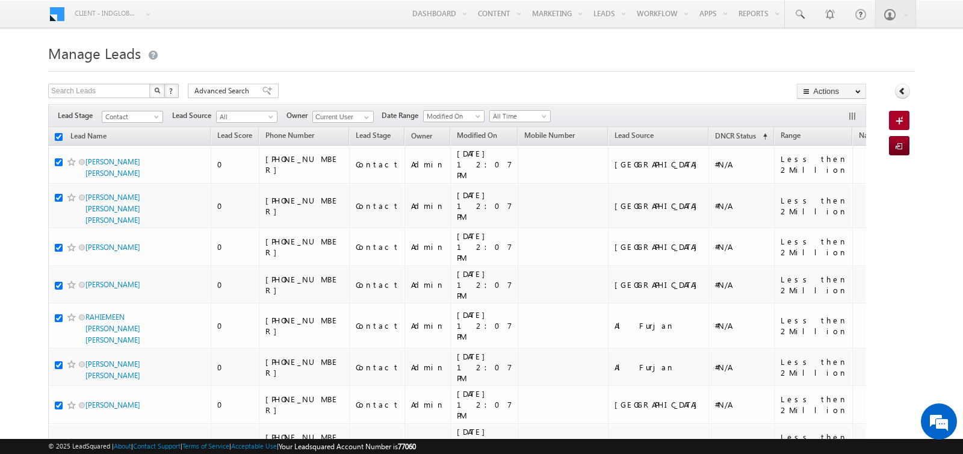
checkbox input "true"
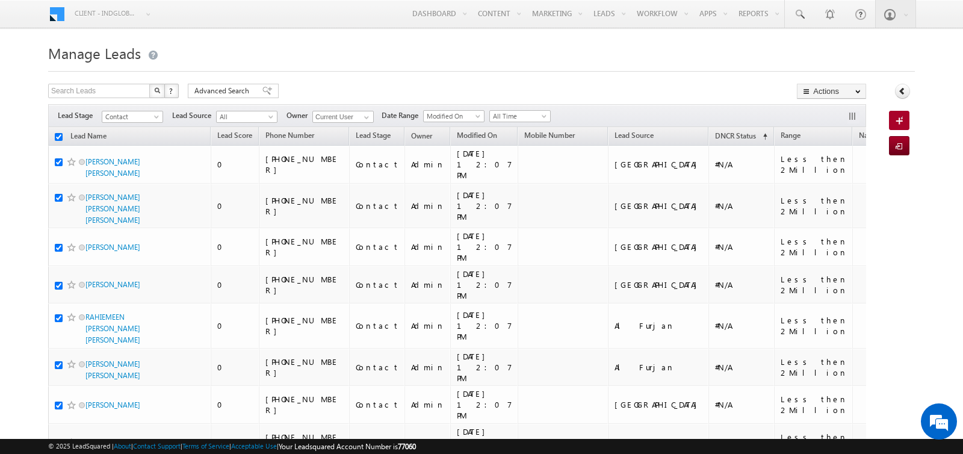
checkbox input "true"
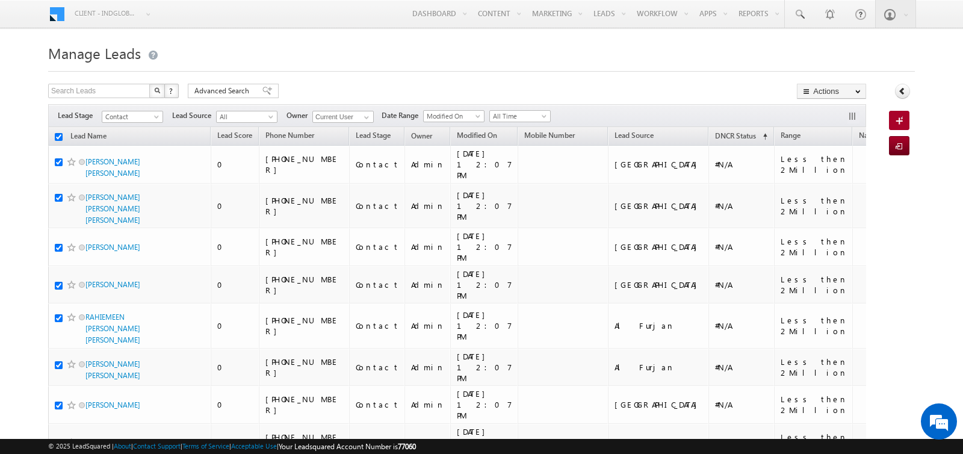
checkbox input "true"
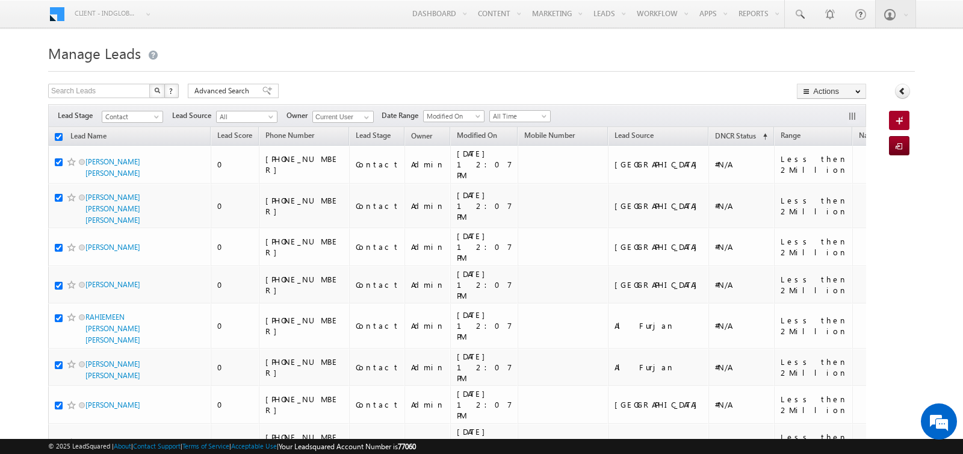
checkbox input "true"
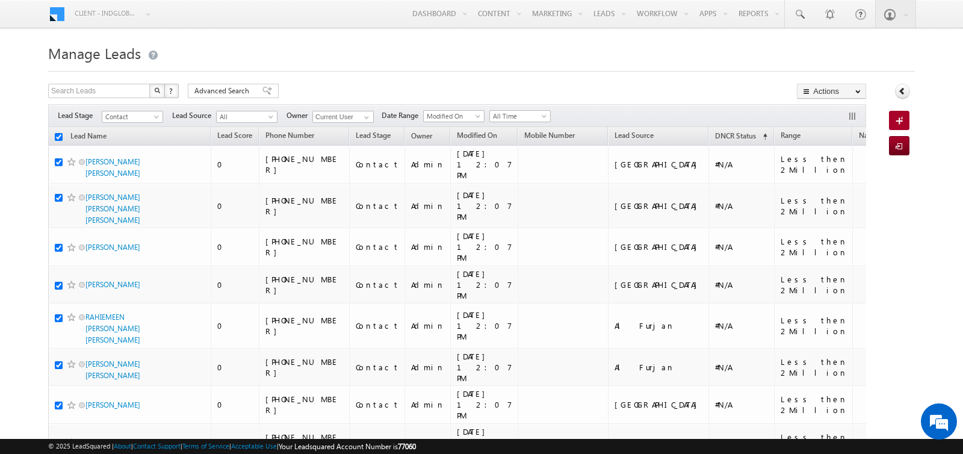
checkbox input "true"
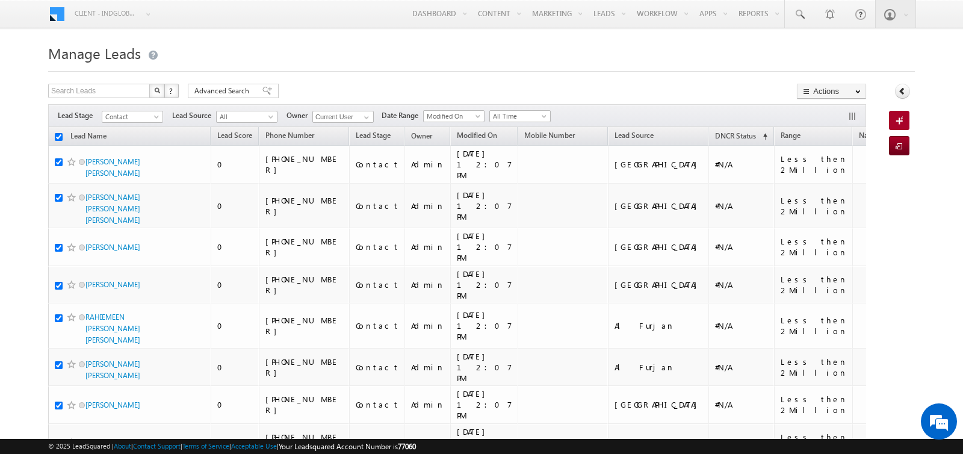
checkbox input "true"
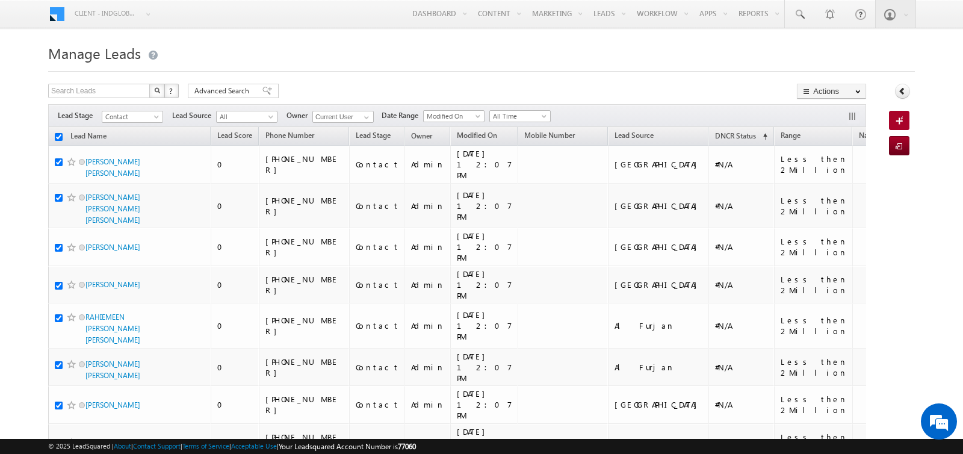
checkbox input "true"
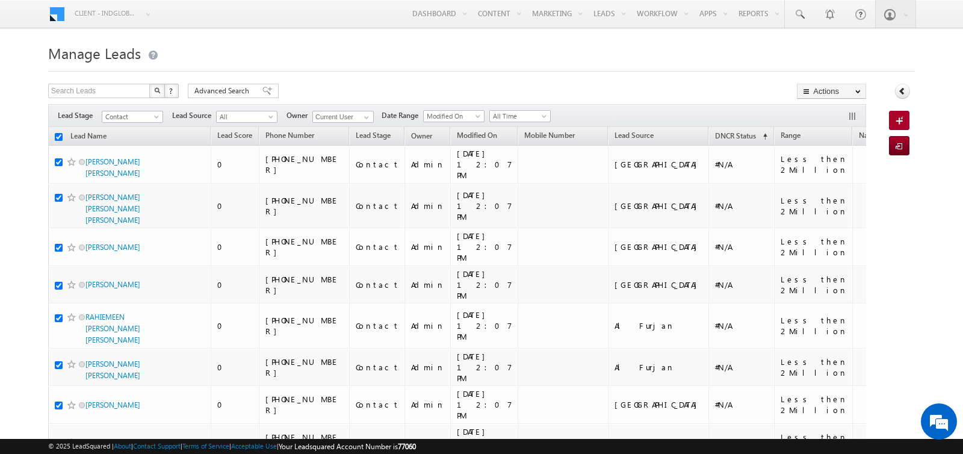
checkbox input "true"
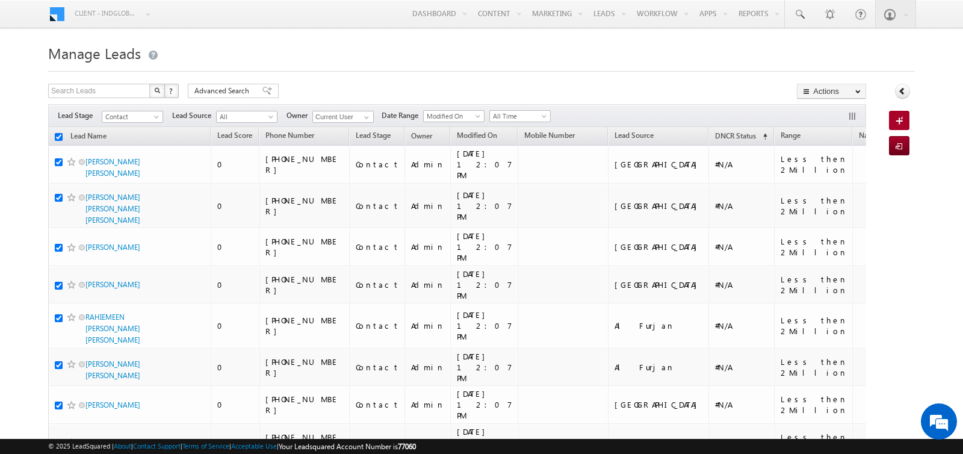
checkbox input "true"
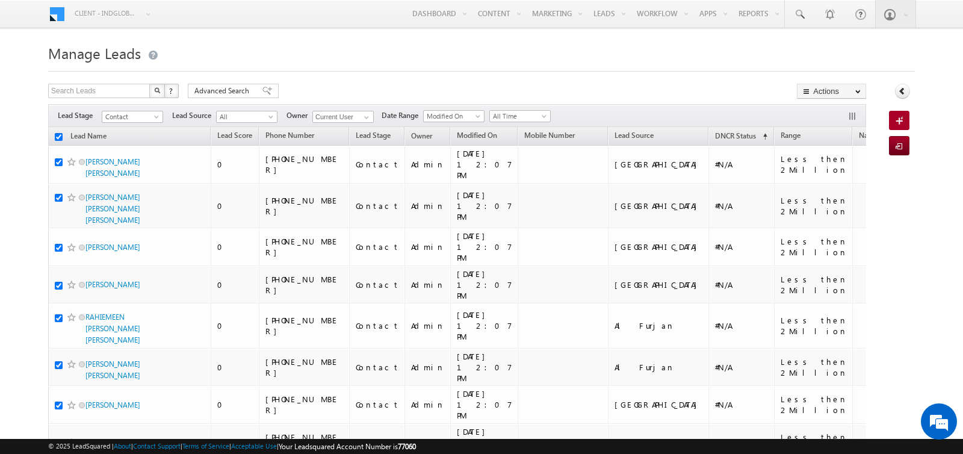
checkbox input "true"
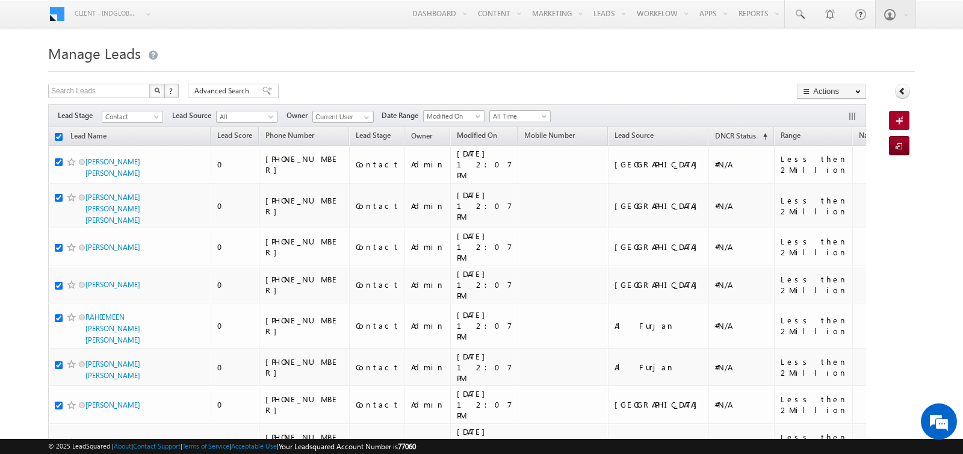
checkbox input "true"
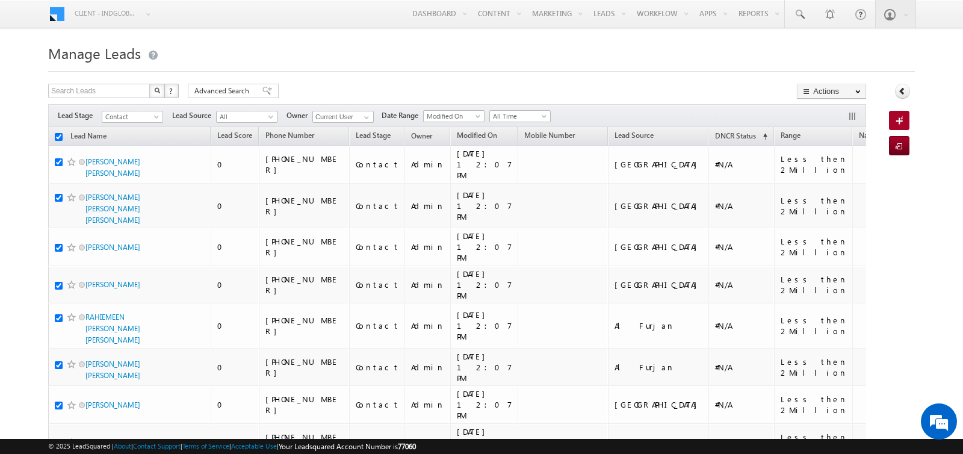
checkbox input "true"
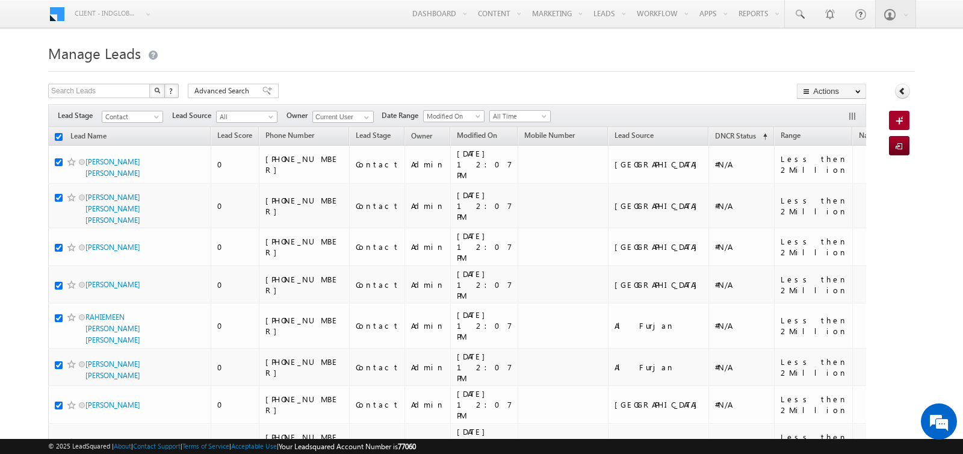
checkbox input "true"
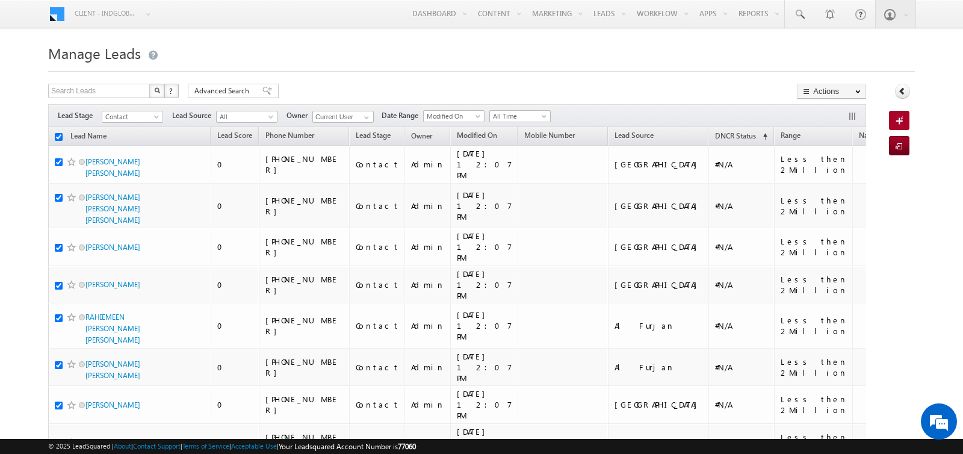
checkbox input "true"
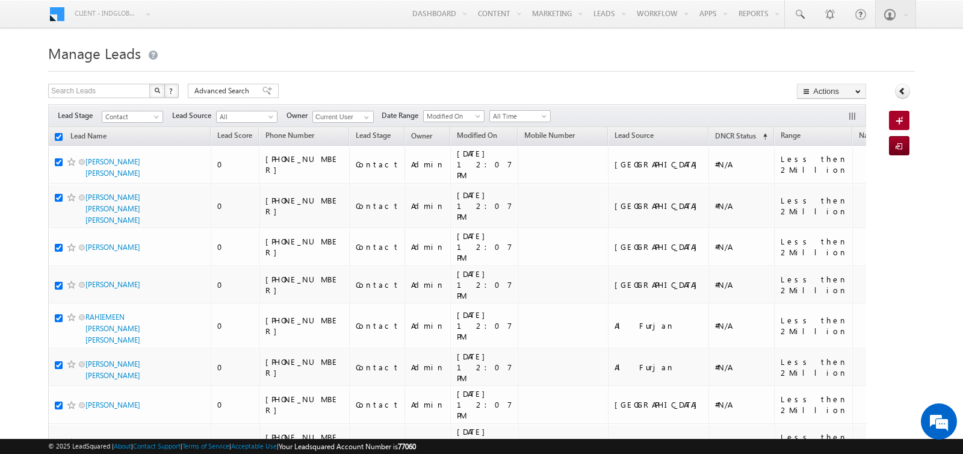
checkbox input "true"
click at [831, 190] on link "Change Owner" at bounding box center [832, 195] width 68 height 14
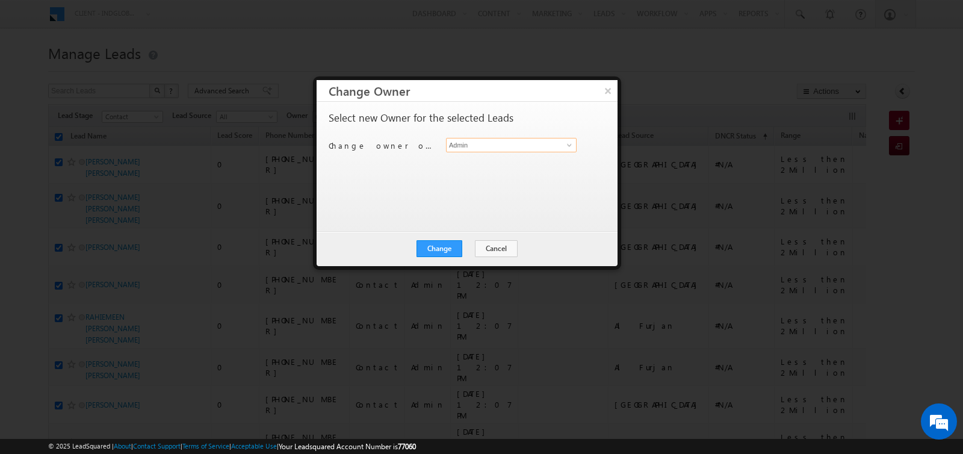
click at [549, 146] on input "Admin" at bounding box center [511, 145] width 131 height 14
click at [604, 96] on button "×" at bounding box center [608, 90] width 20 height 21
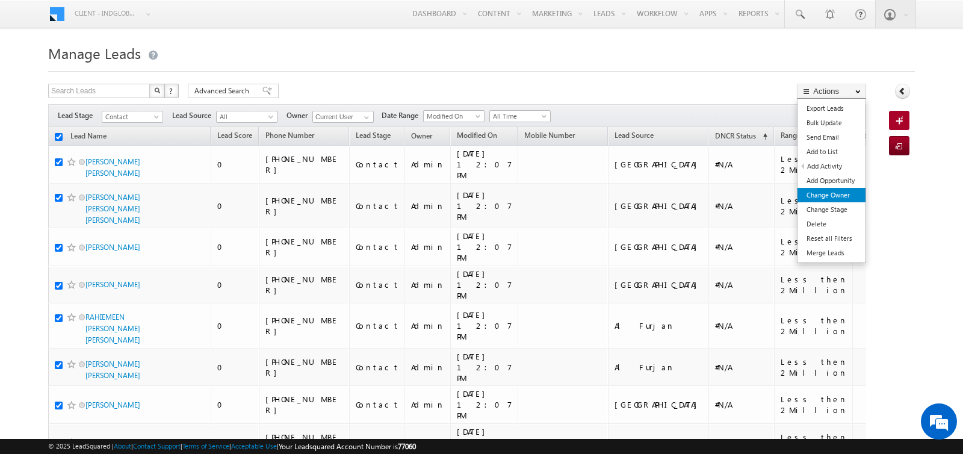
click at [813, 191] on link "Change Owner" at bounding box center [832, 195] width 68 height 14
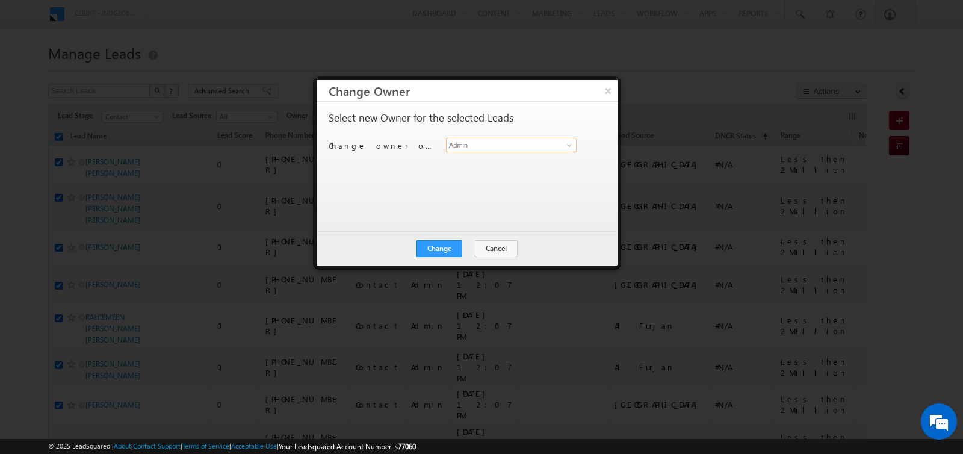
click at [529, 140] on input "Admin" at bounding box center [511, 145] width 131 height 14
click at [509, 164] on span "[PERSON_NAME][EMAIL_ADDRESS][DOMAIN_NAME]" at bounding box center [505, 168] width 108 height 9
click at [454, 242] on button "Change" at bounding box center [440, 248] width 46 height 17
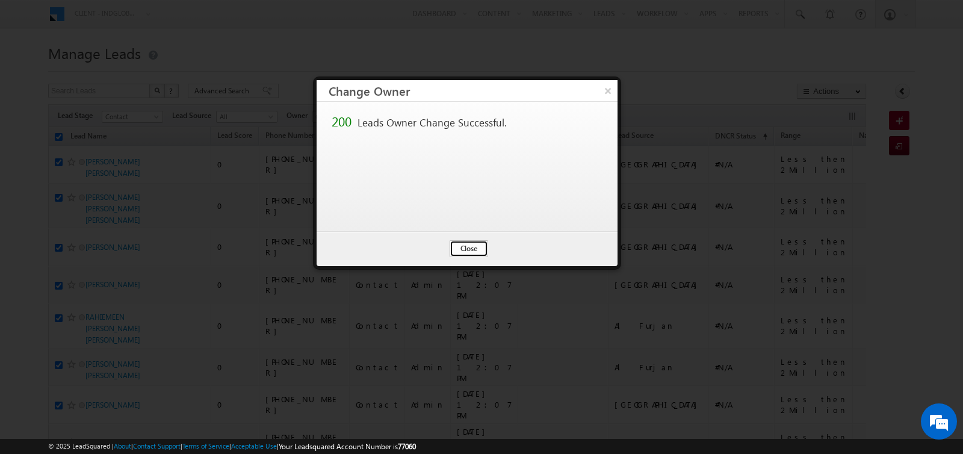
click at [463, 249] on button "Close" at bounding box center [469, 248] width 39 height 17
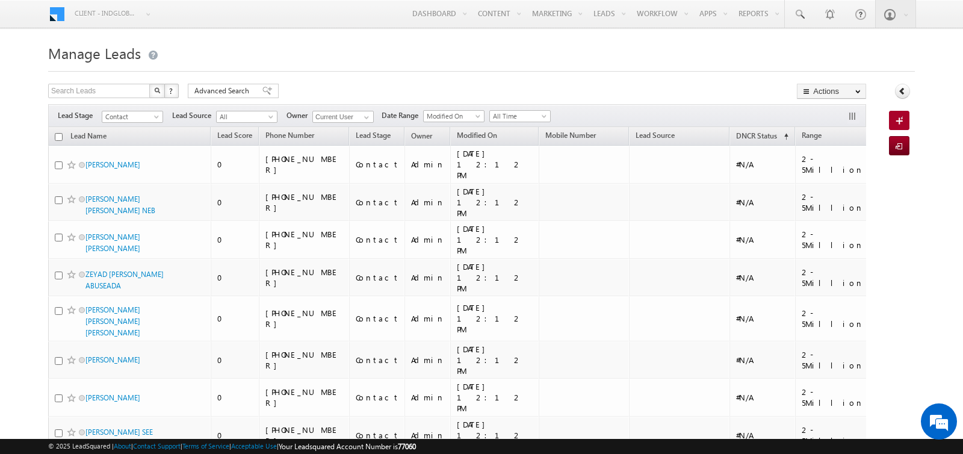
click at [60, 139] on input "checkbox" at bounding box center [59, 137] width 8 height 8
checkbox input "true"
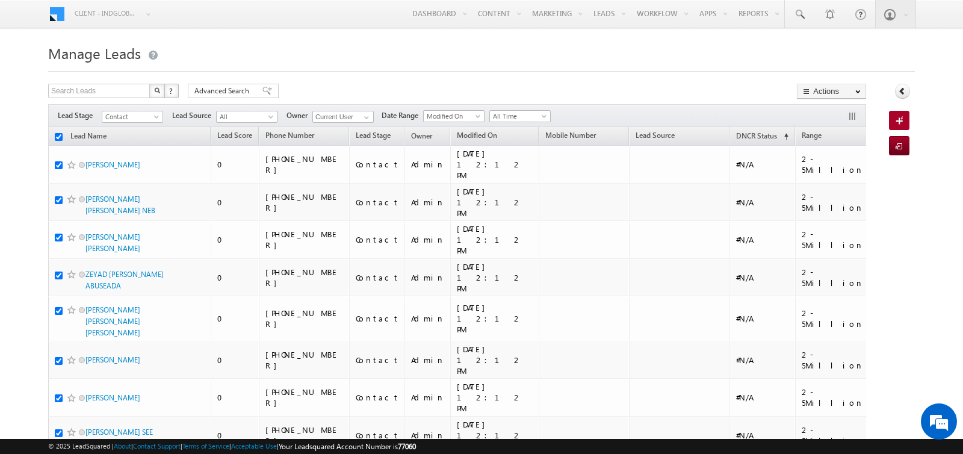
checkbox input "true"
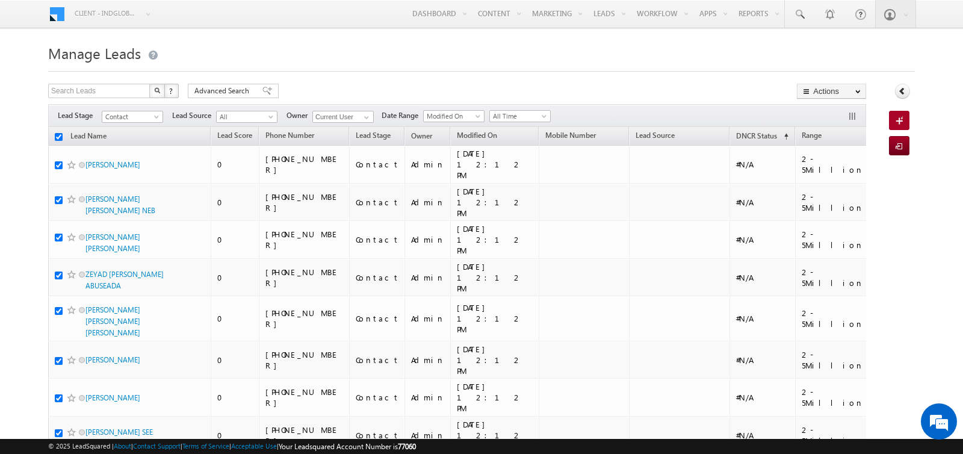
checkbox input "true"
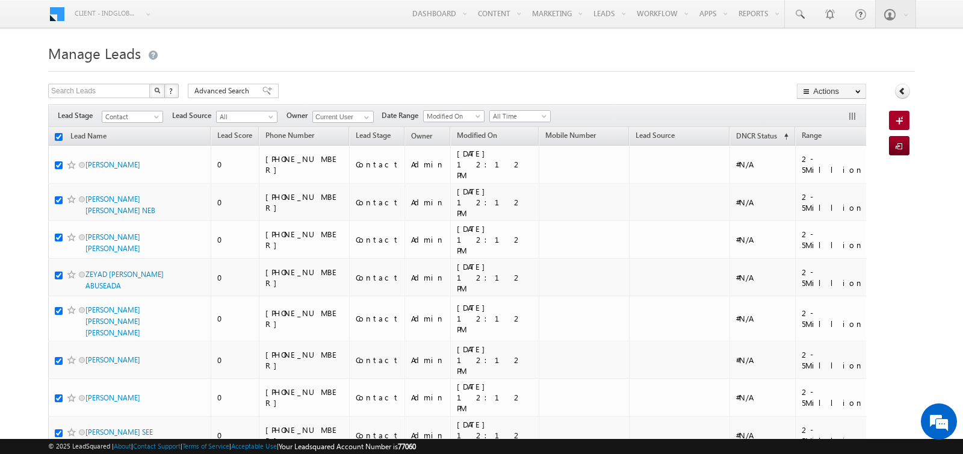
checkbox input "true"
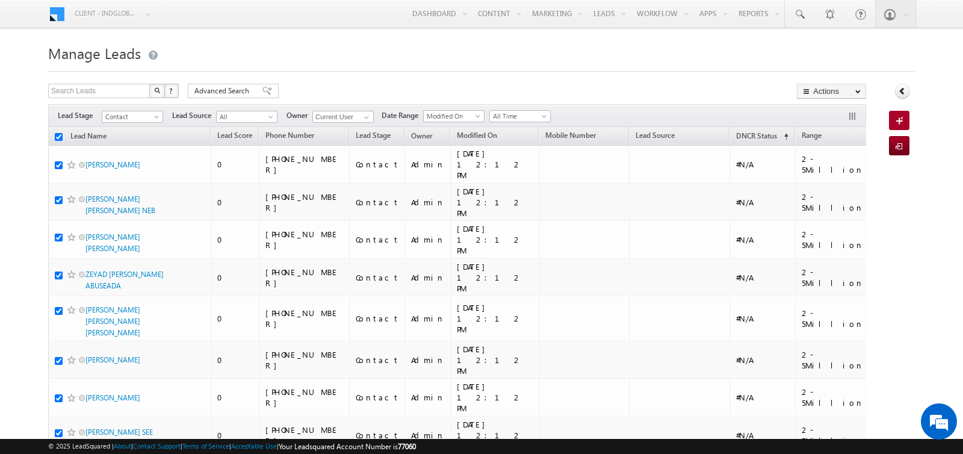
checkbox input "true"
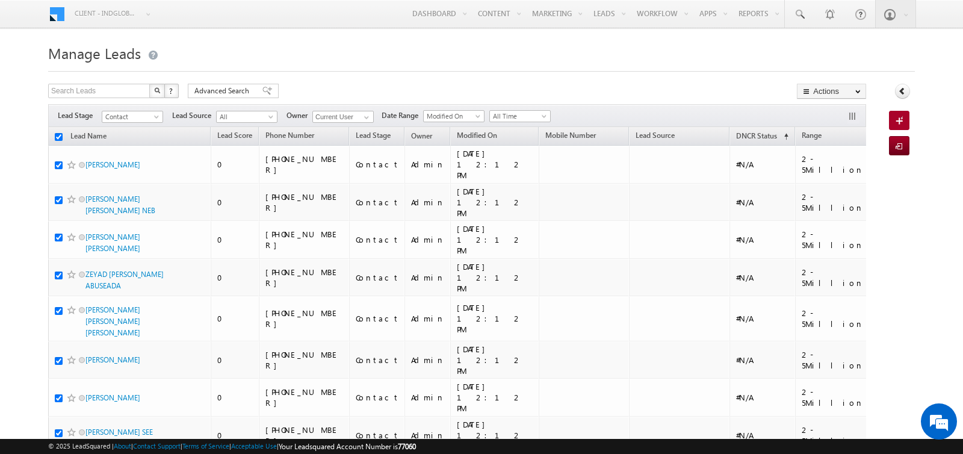
checkbox input "true"
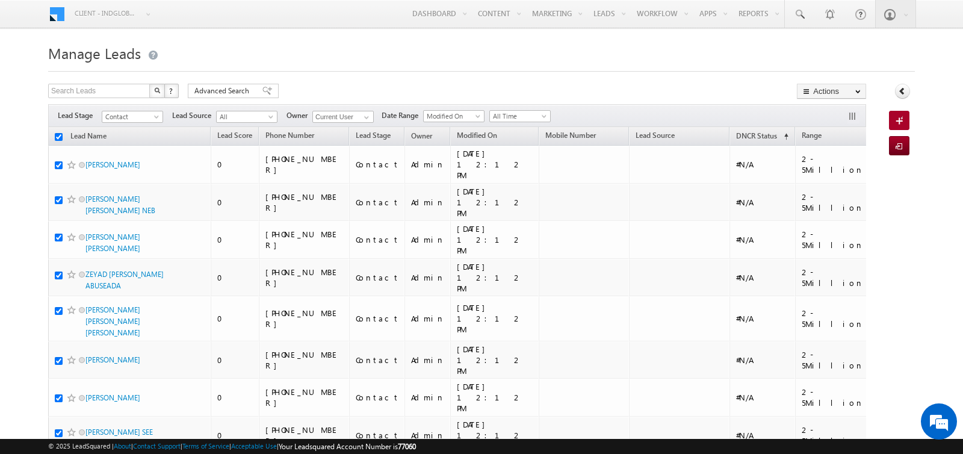
checkbox input "true"
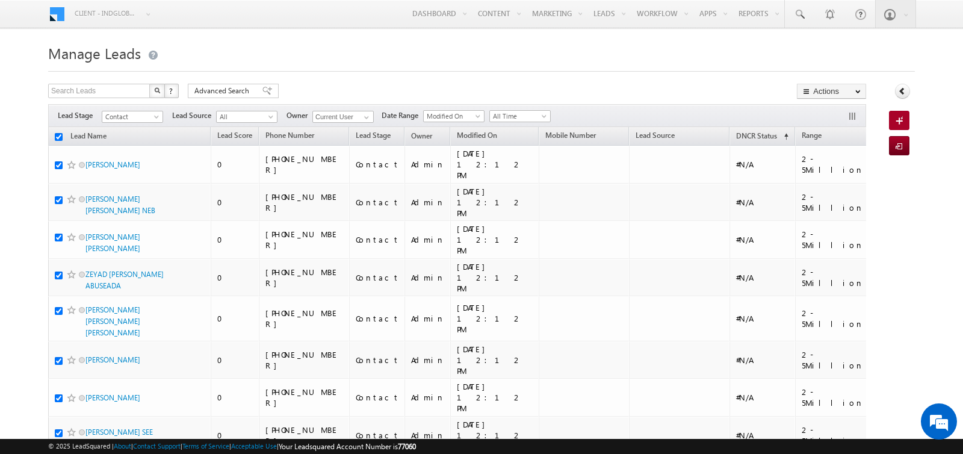
checkbox input "true"
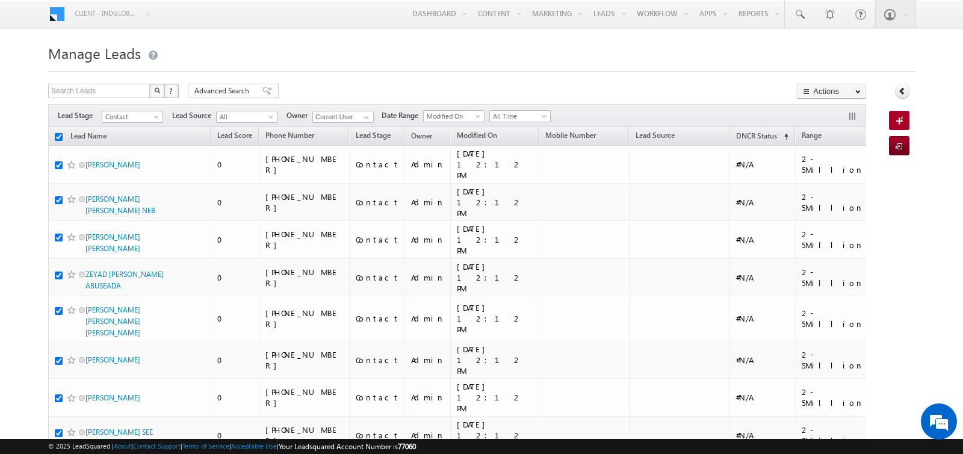
checkbox input "true"
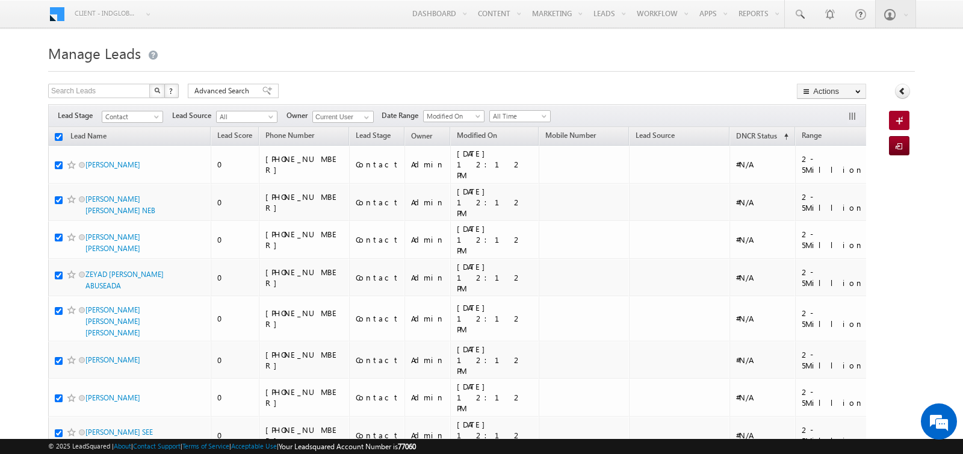
checkbox input "true"
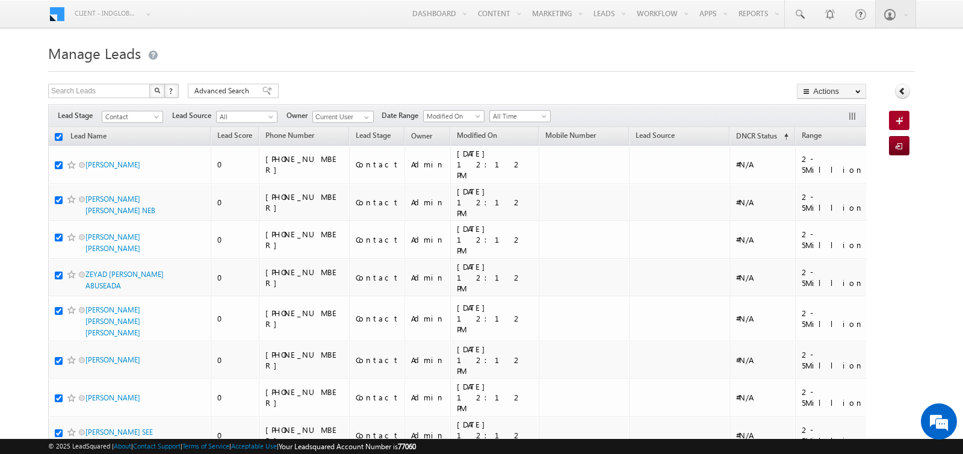
checkbox input "true"
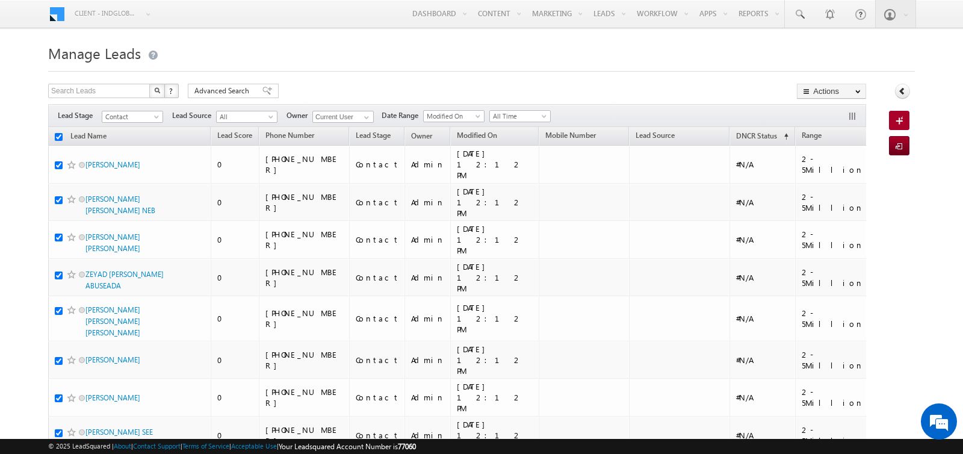
checkbox input "true"
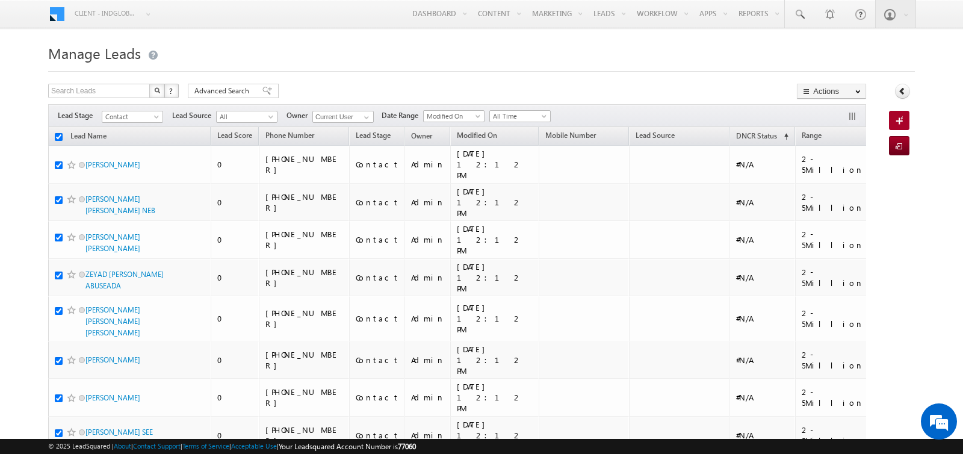
checkbox input "true"
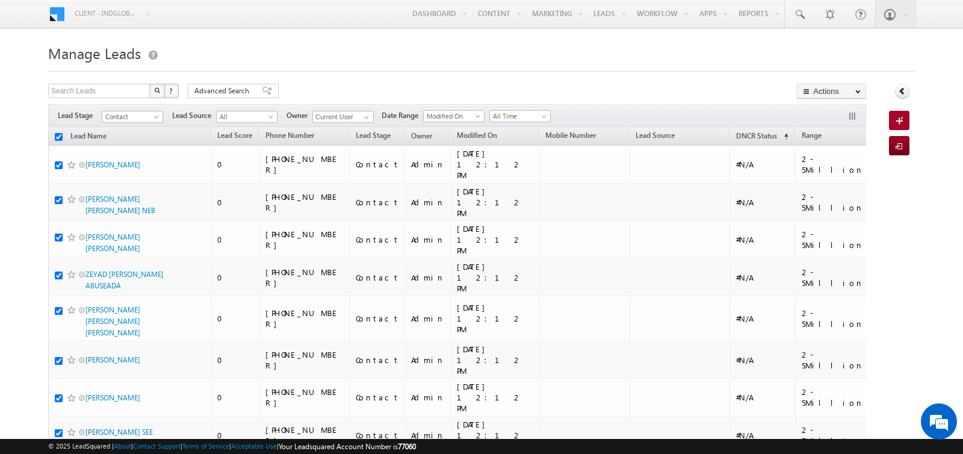
checkbox input "true"
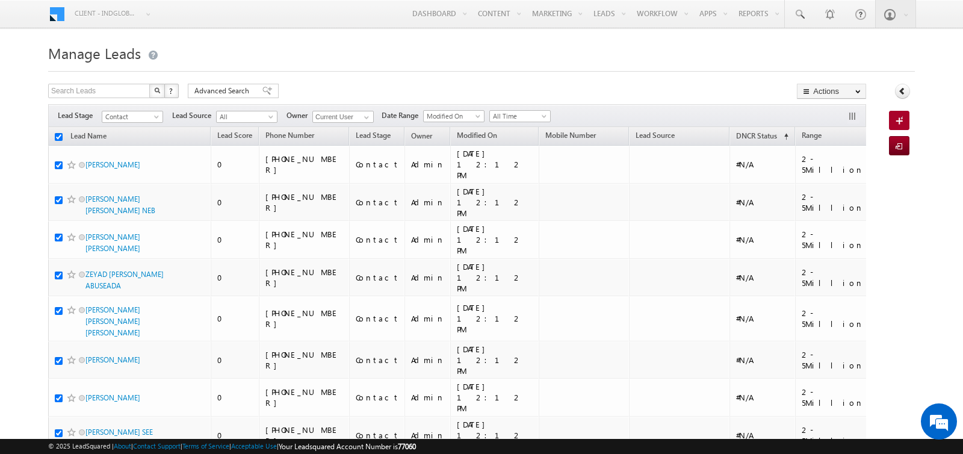
checkbox input "true"
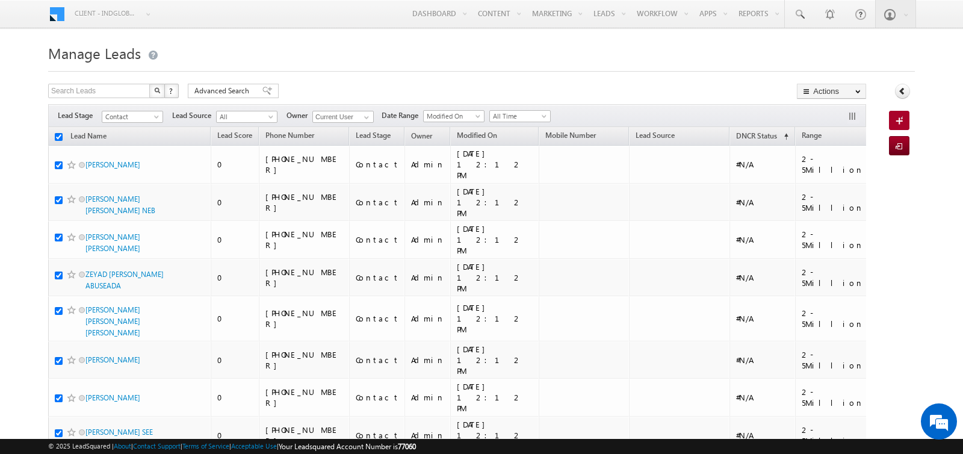
checkbox input "true"
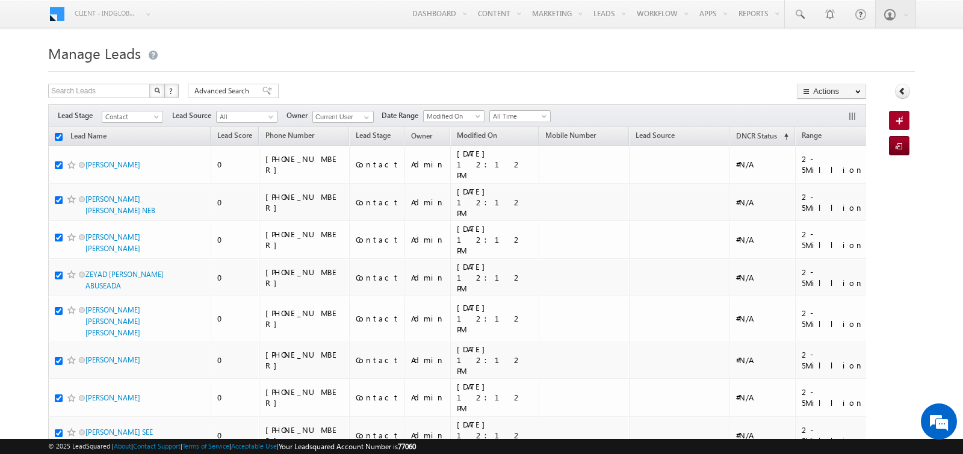
checkbox input "true"
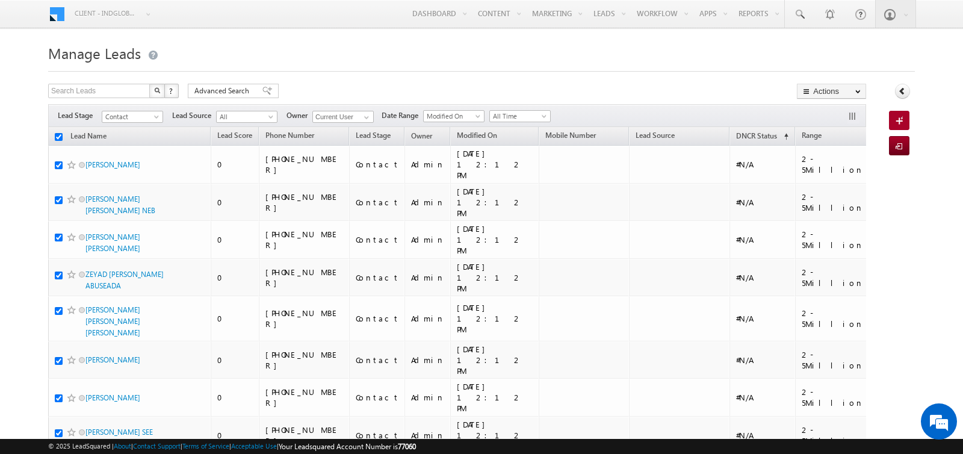
checkbox input "true"
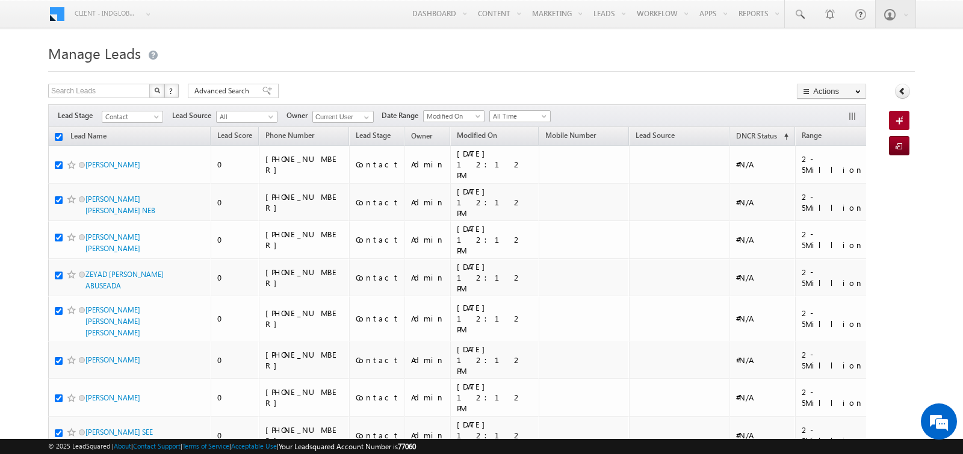
checkbox input "true"
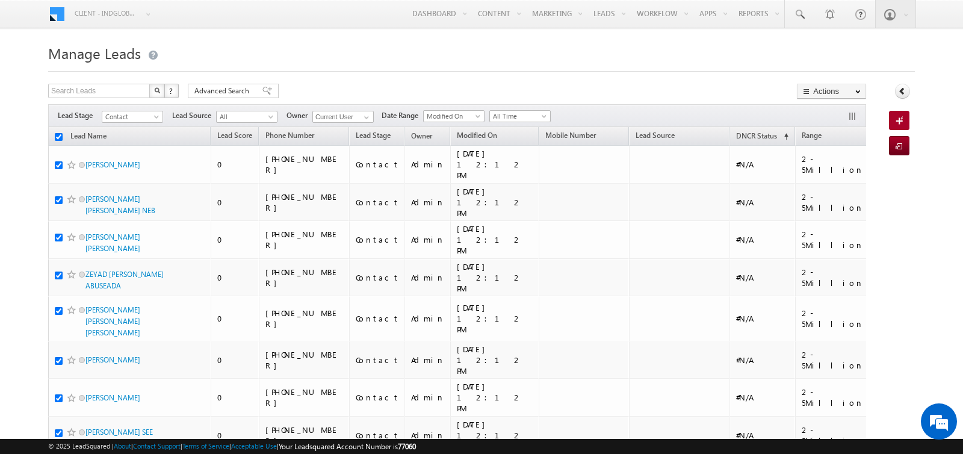
checkbox input "true"
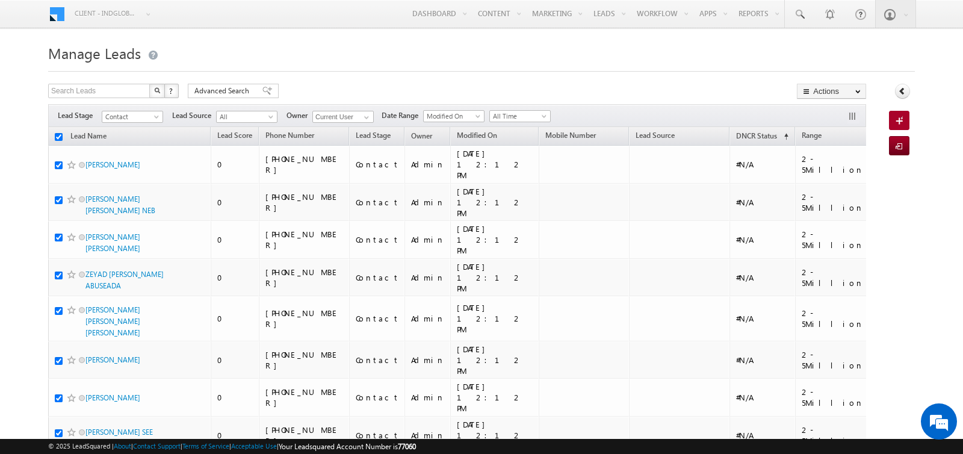
checkbox input "true"
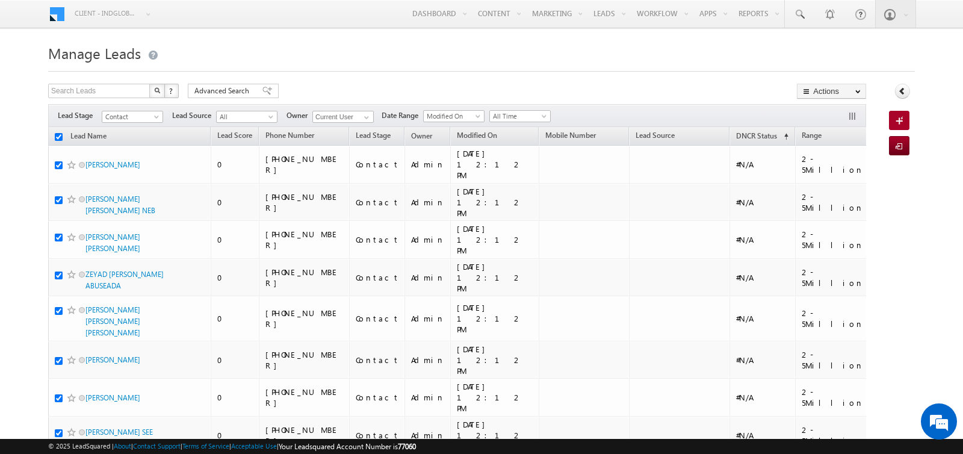
checkbox input "true"
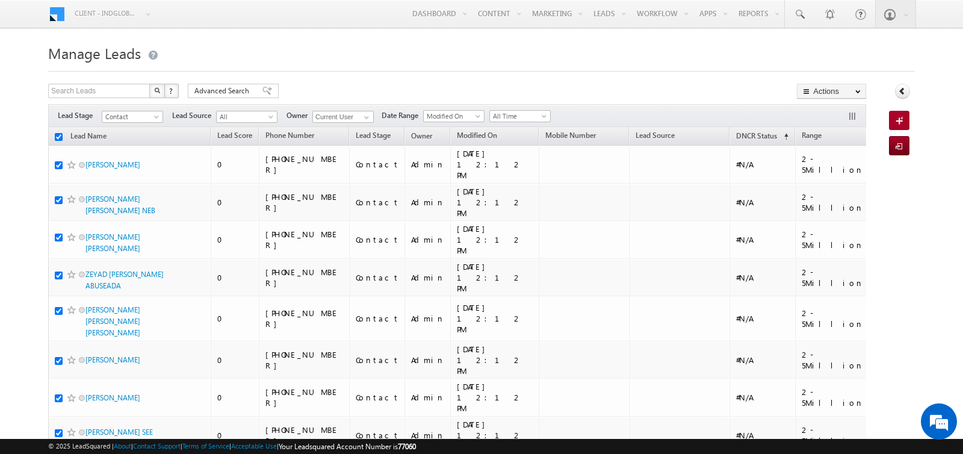
checkbox input "true"
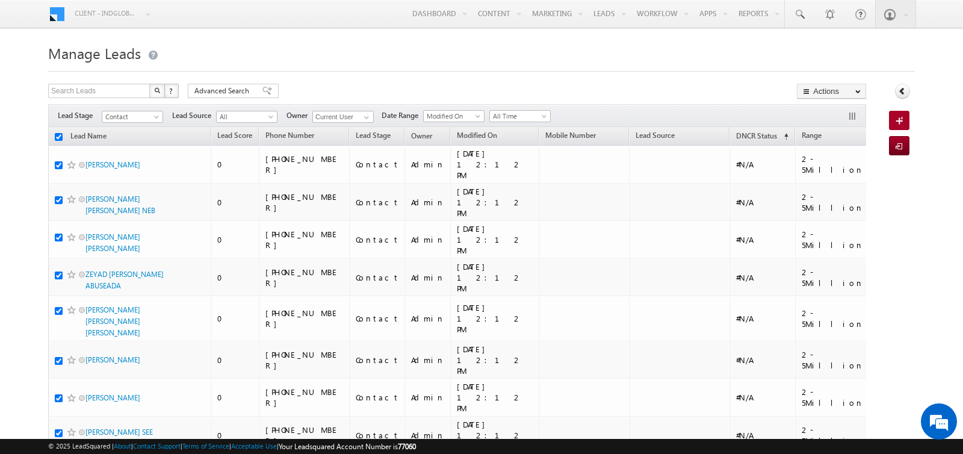
checkbox input "true"
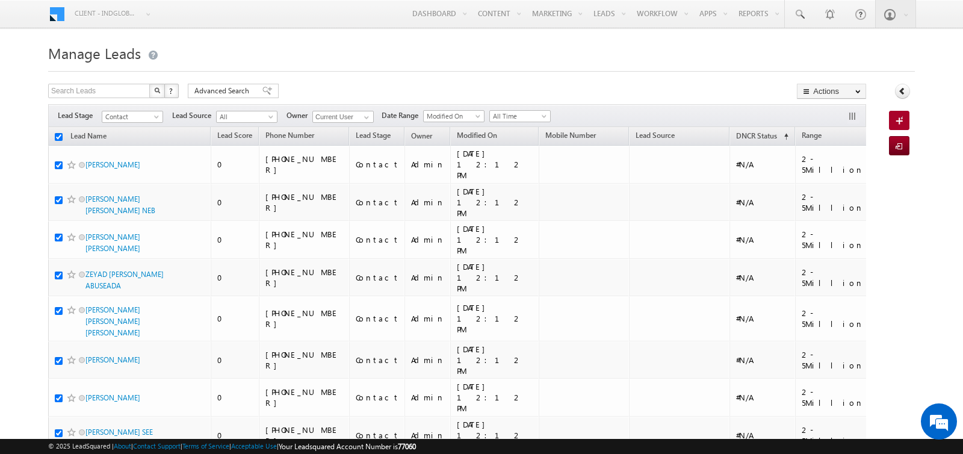
checkbox input "true"
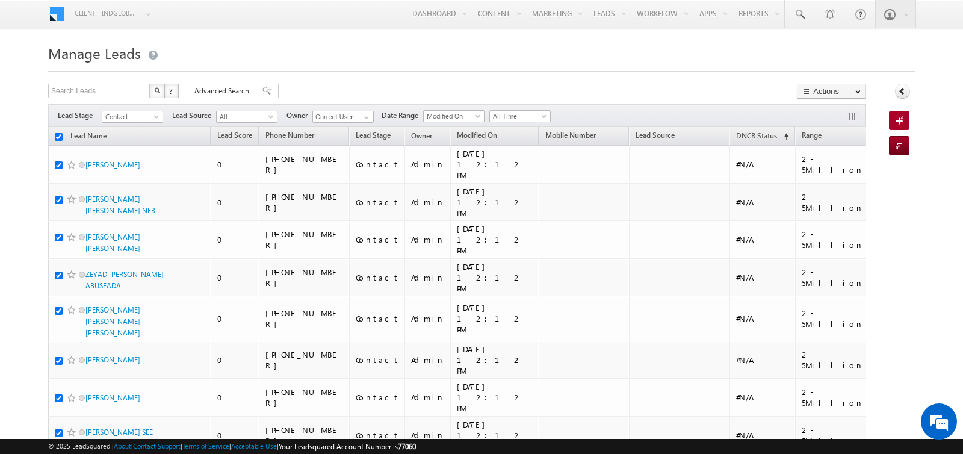
checkbox input "true"
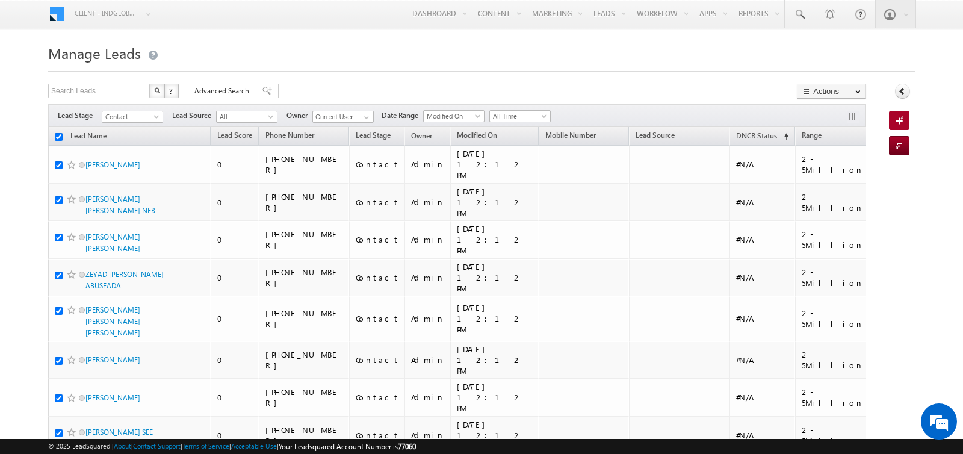
checkbox input "true"
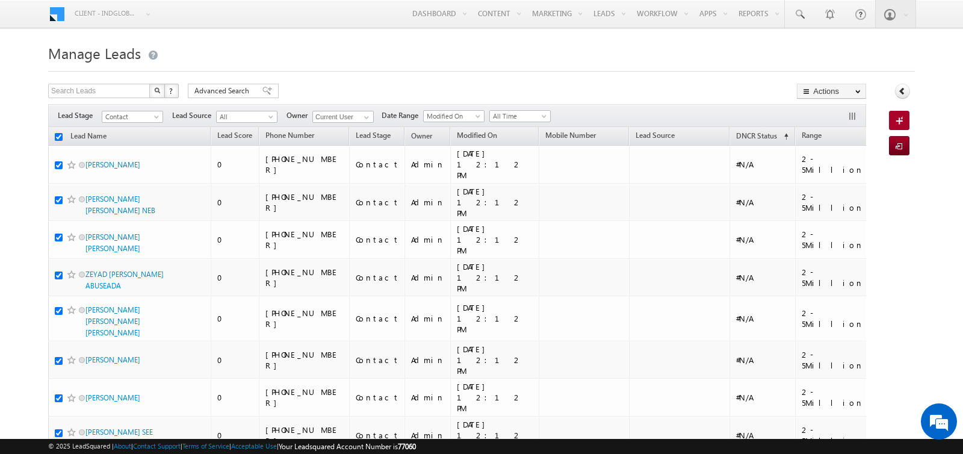
checkbox input "true"
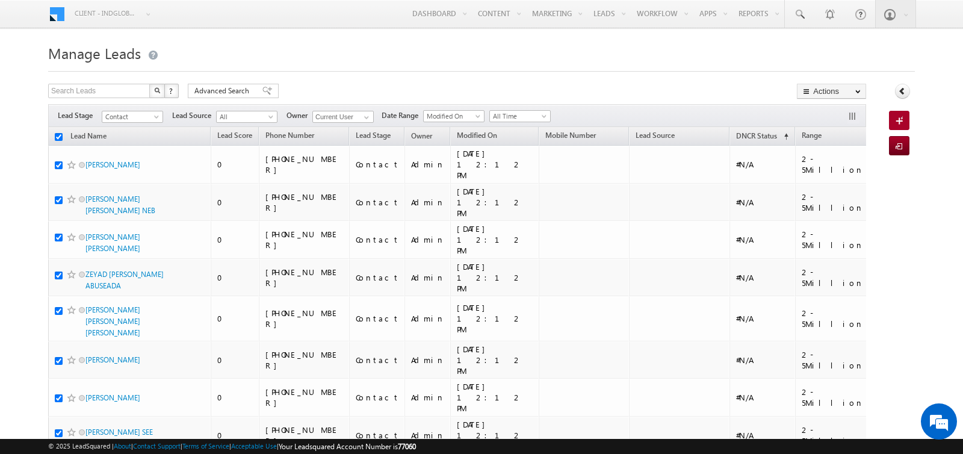
checkbox input "true"
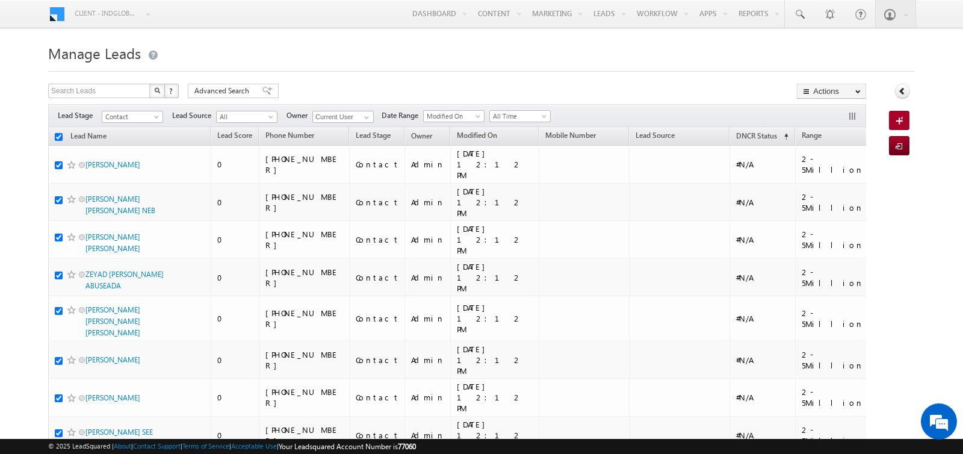
checkbox input "true"
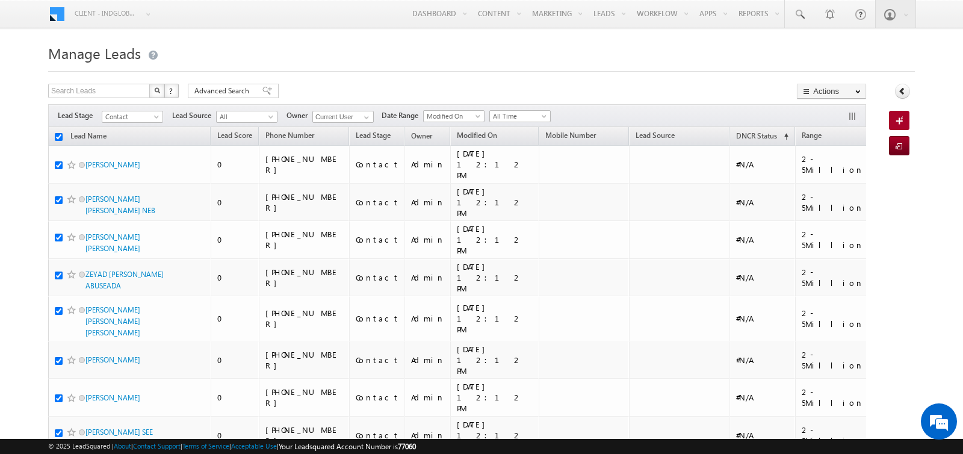
checkbox input "true"
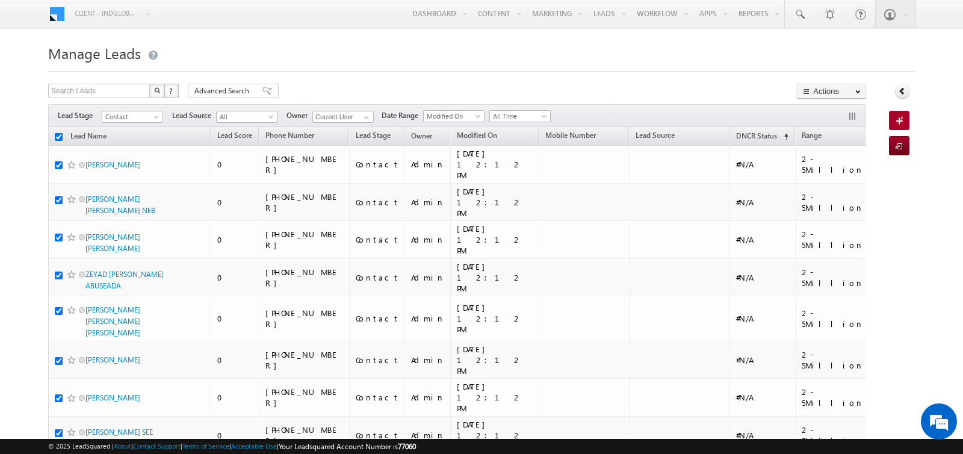
checkbox input "true"
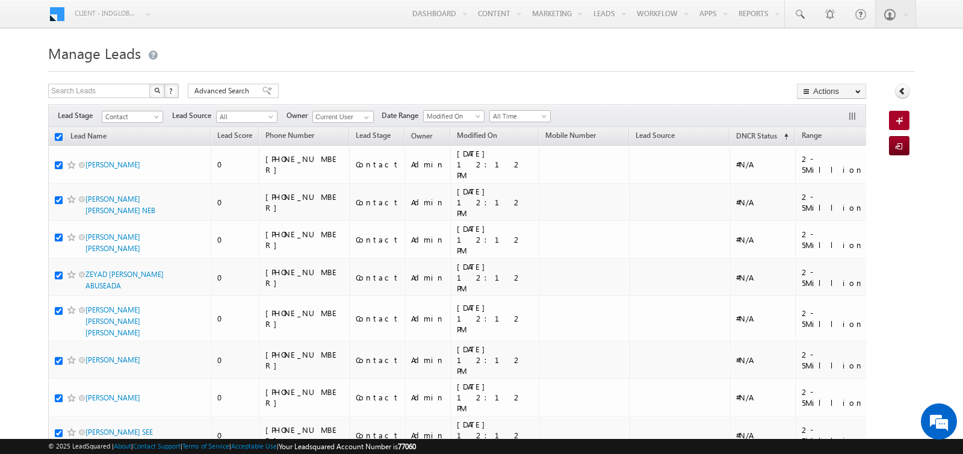
checkbox input "true"
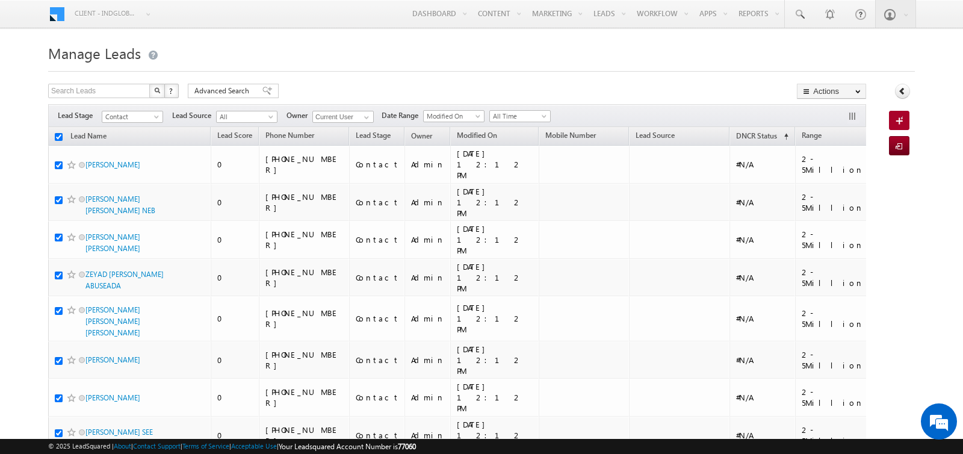
checkbox input "true"
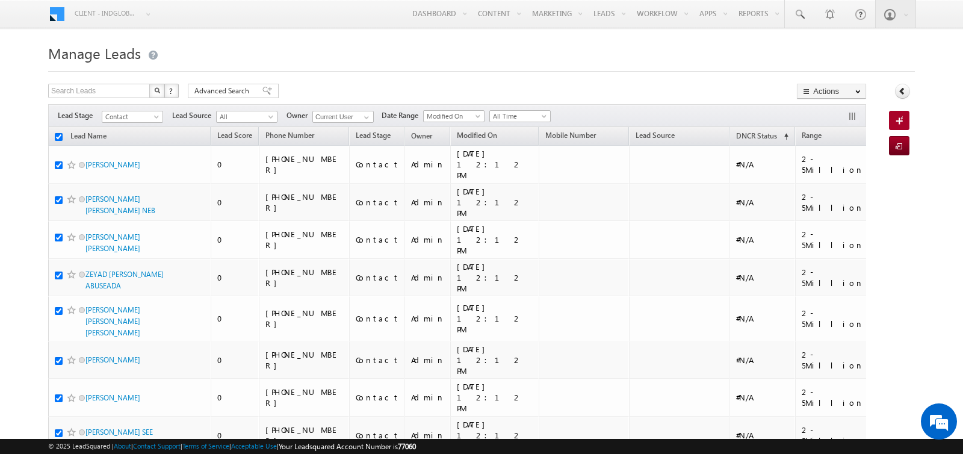
checkbox input "true"
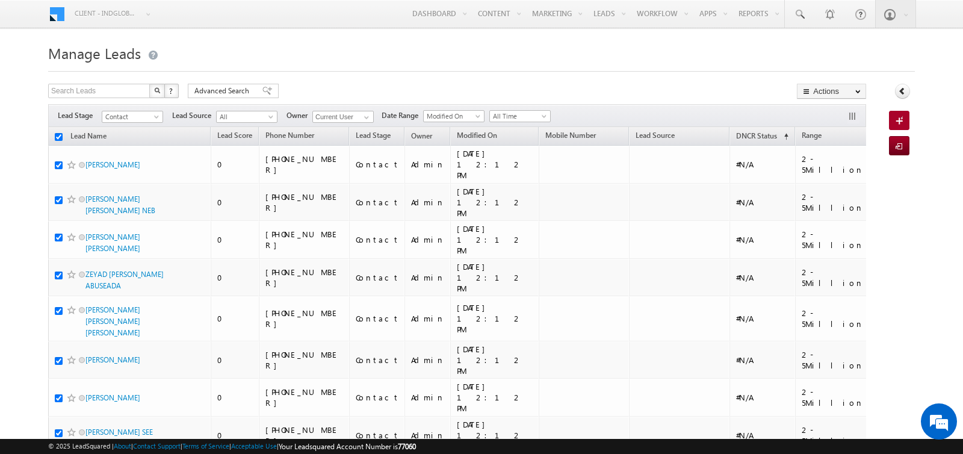
checkbox input "true"
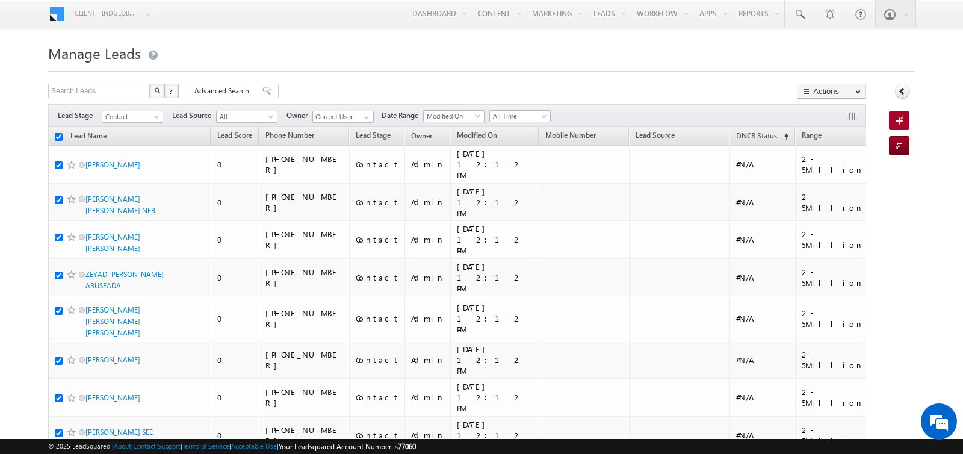
checkbox input "true"
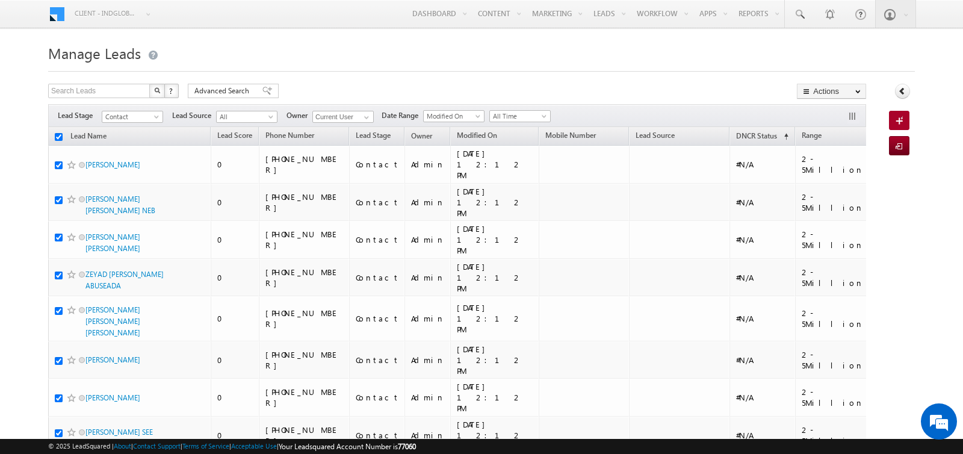
checkbox input "true"
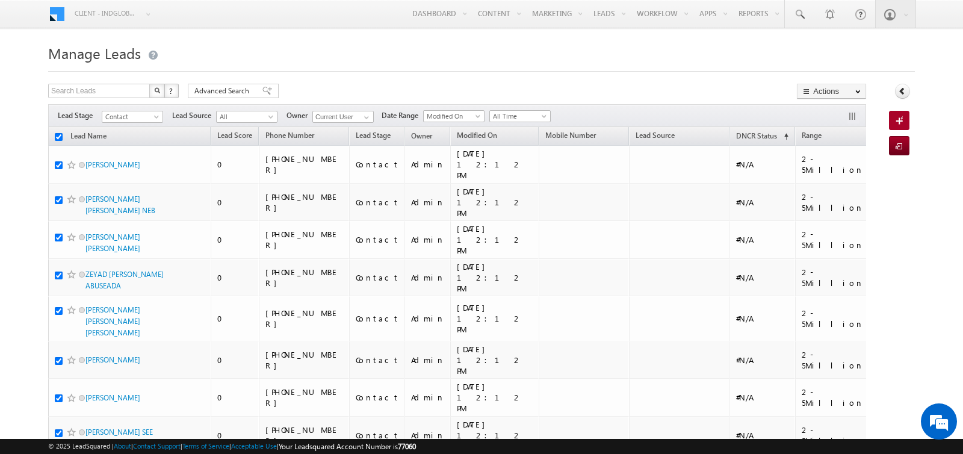
checkbox input "true"
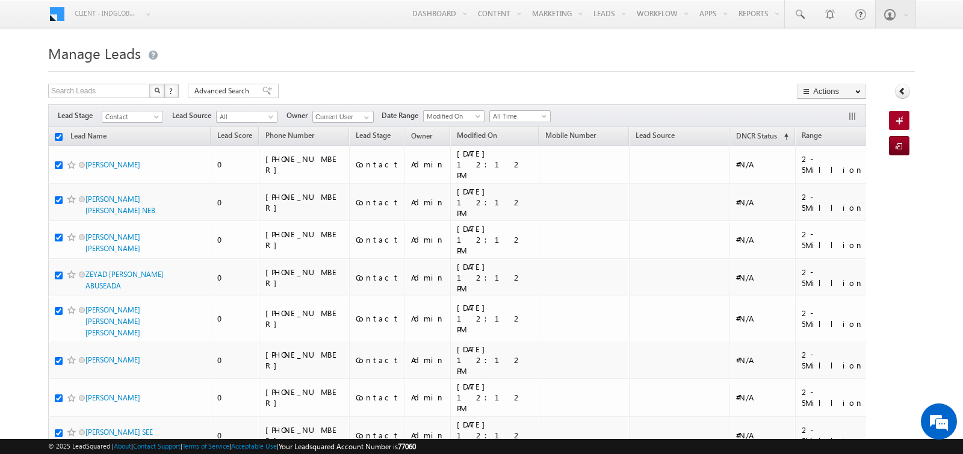
checkbox input "true"
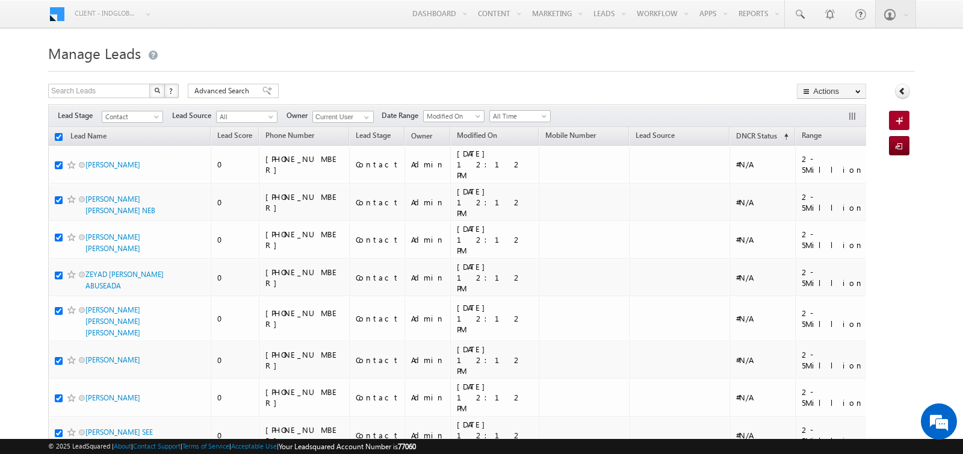
checkbox input "true"
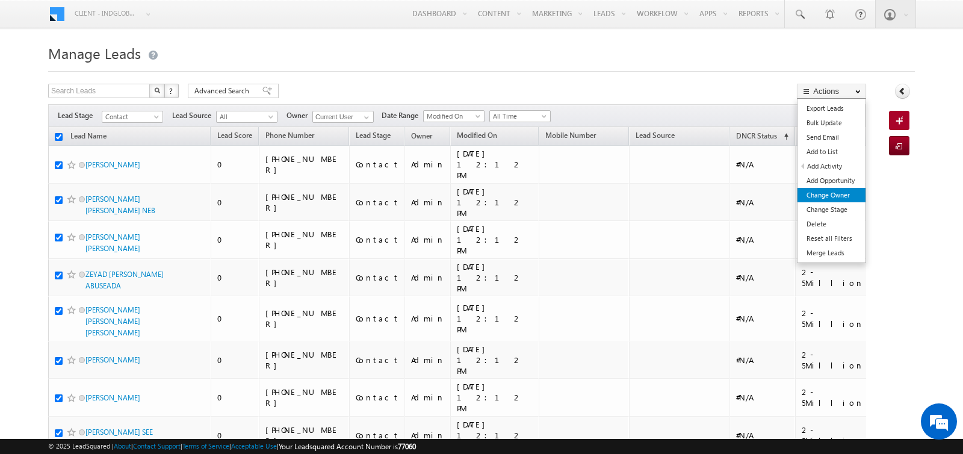
click at [824, 191] on link "Change Owner" at bounding box center [832, 195] width 68 height 14
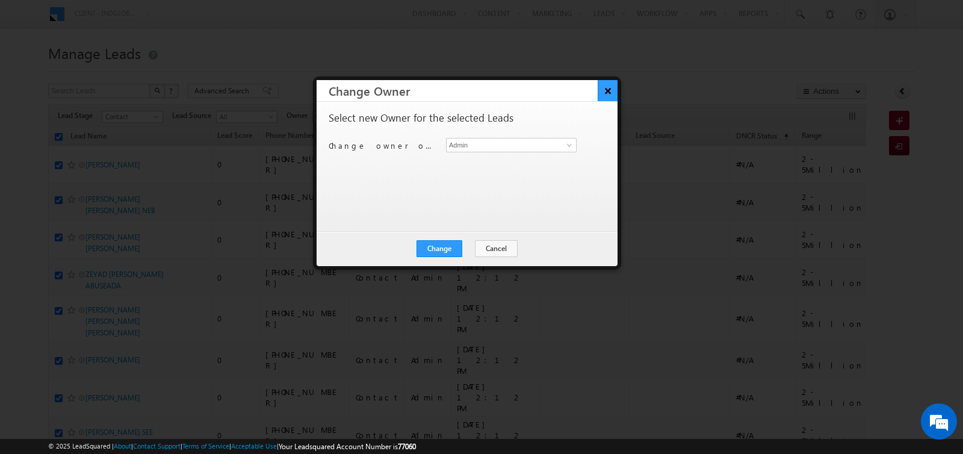
click at [613, 89] on button "×" at bounding box center [608, 90] width 20 height 21
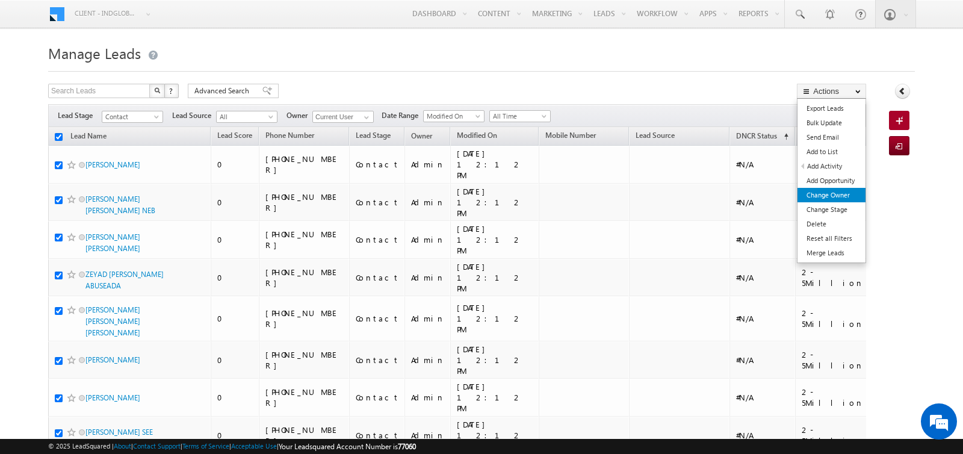
click at [819, 191] on link "Change Owner" at bounding box center [832, 195] width 68 height 14
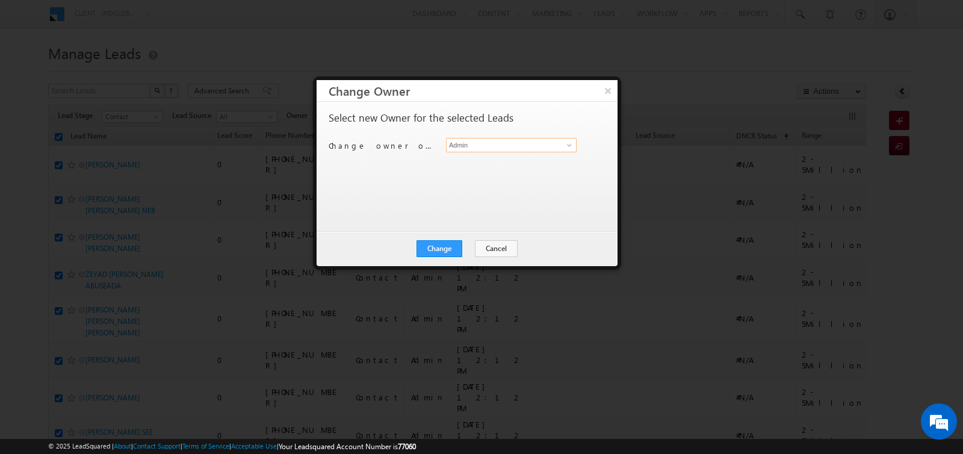
click at [460, 147] on input "Admin" at bounding box center [511, 145] width 131 height 14
click at [478, 165] on span "[PERSON_NAME][EMAIL_ADDRESS][DOMAIN_NAME]" at bounding box center [505, 168] width 108 height 9
click at [456, 250] on button "Change" at bounding box center [440, 248] width 46 height 17
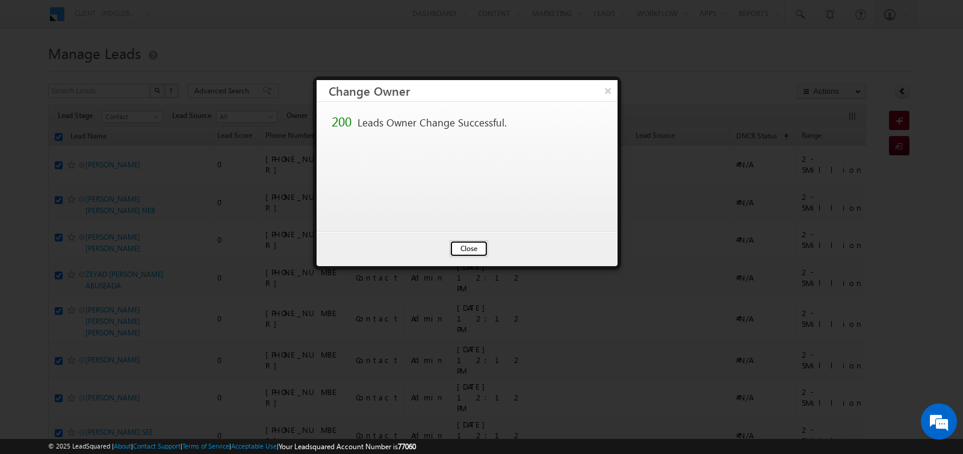
click at [481, 244] on button "Close" at bounding box center [469, 248] width 39 height 17
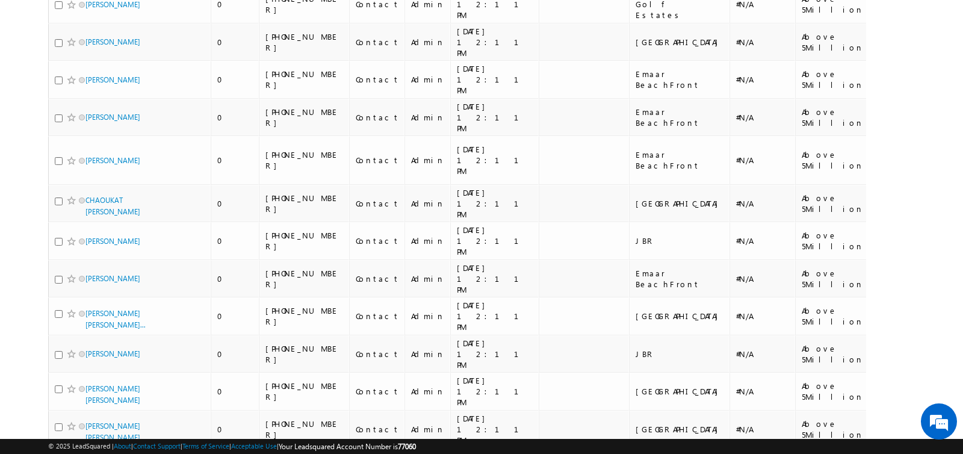
scroll to position [6538, 0]
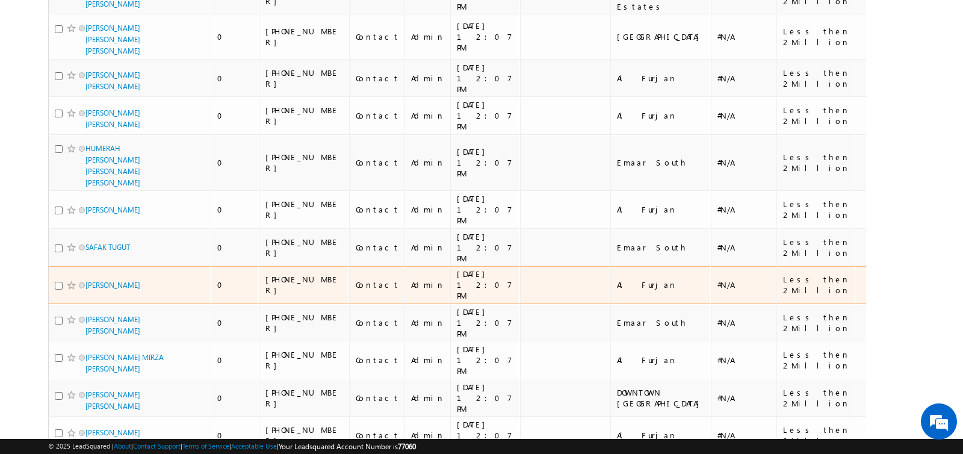
scroll to position [0, 0]
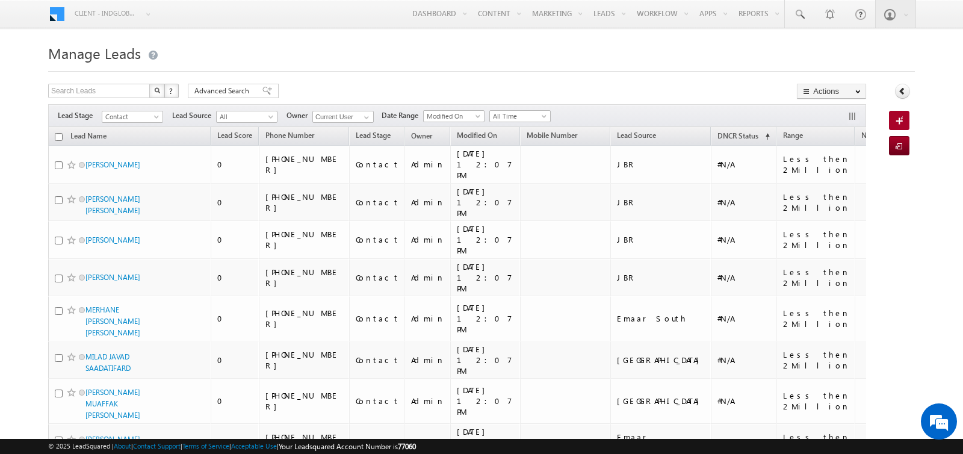
click at [57, 135] on input "checkbox" at bounding box center [59, 137] width 8 height 8
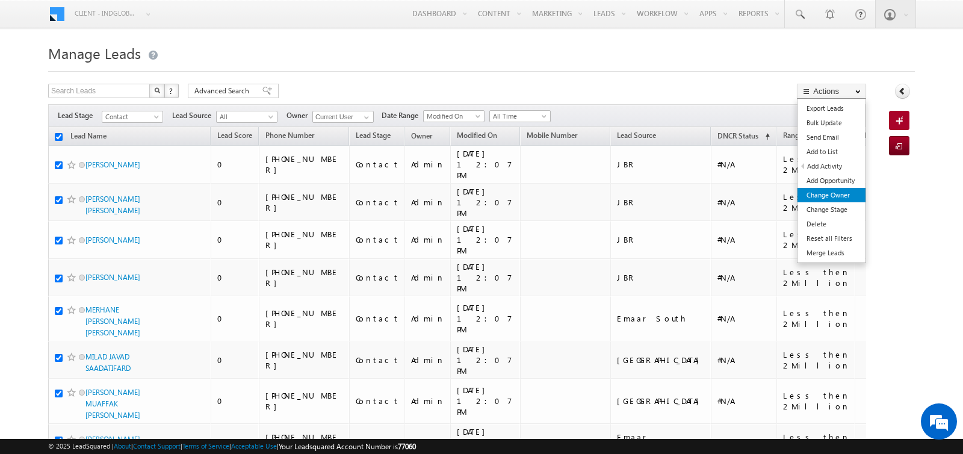
click at [834, 195] on link "Change Owner" at bounding box center [832, 195] width 68 height 14
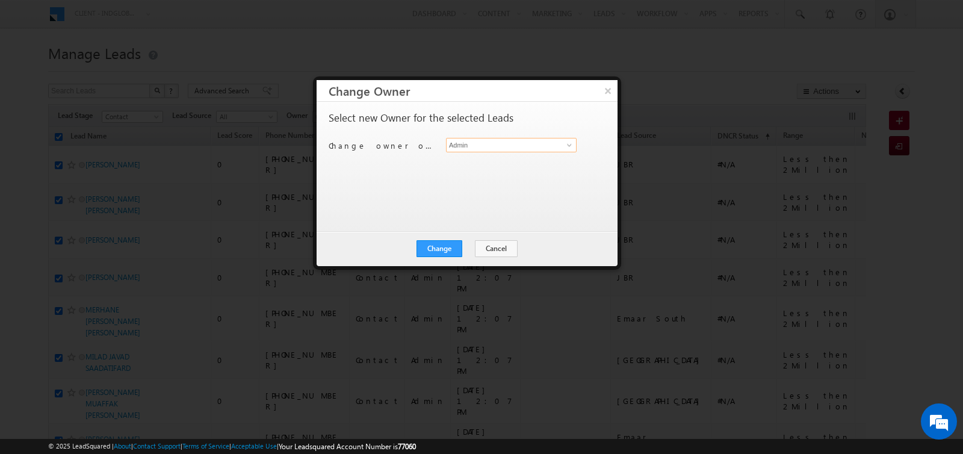
click at [553, 146] on input "Admin" at bounding box center [511, 145] width 131 height 14
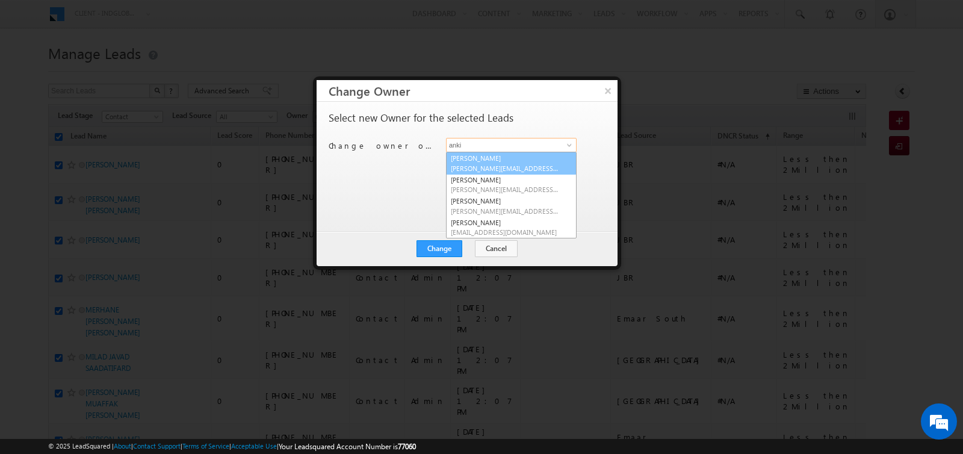
click at [526, 164] on span "[PERSON_NAME][EMAIL_ADDRESS][PERSON_NAME][DOMAIN_NAME]" at bounding box center [505, 168] width 108 height 9
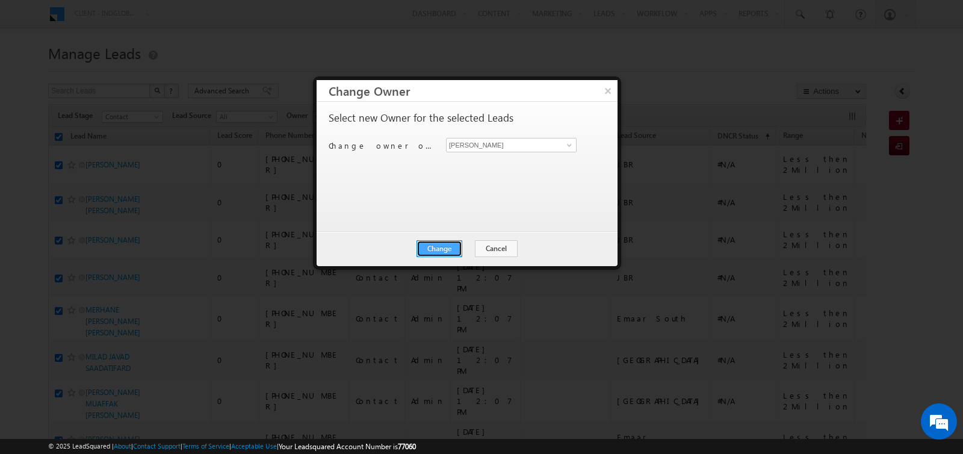
click at [453, 249] on button "Change" at bounding box center [440, 248] width 46 height 17
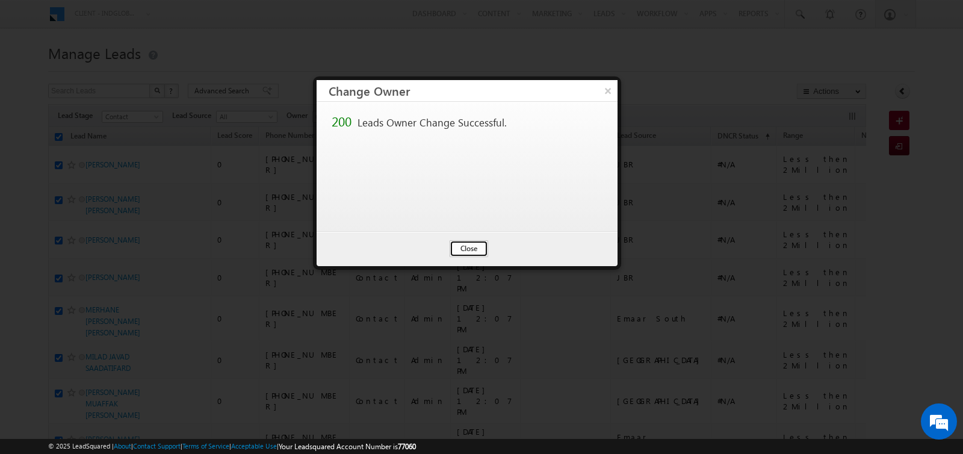
click at [458, 246] on button "Close" at bounding box center [469, 248] width 39 height 17
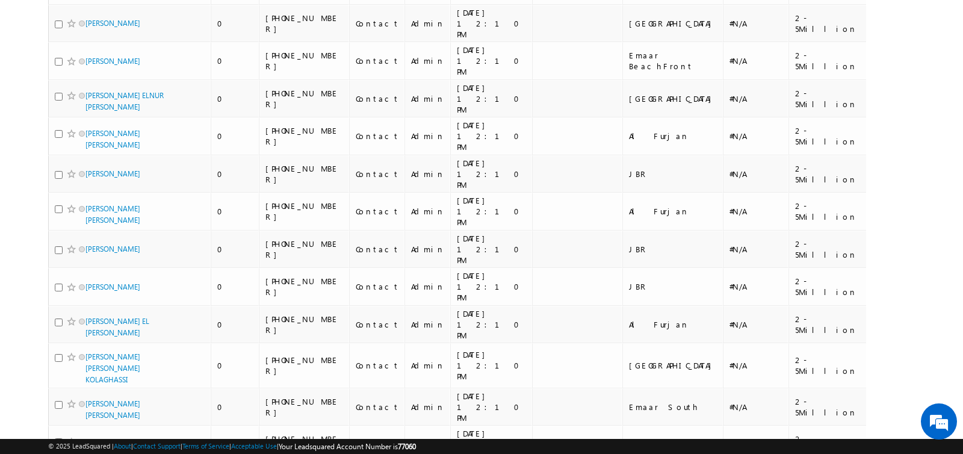
scroll to position [6740, 0]
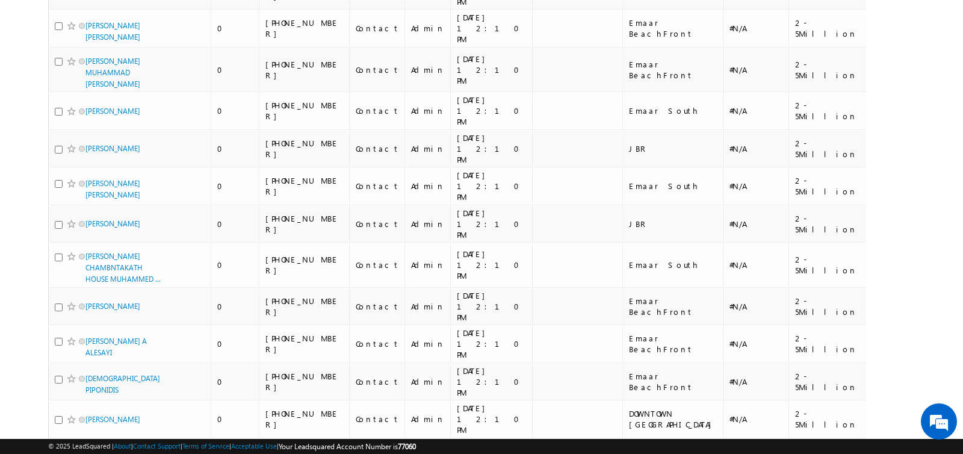
scroll to position [0, 0]
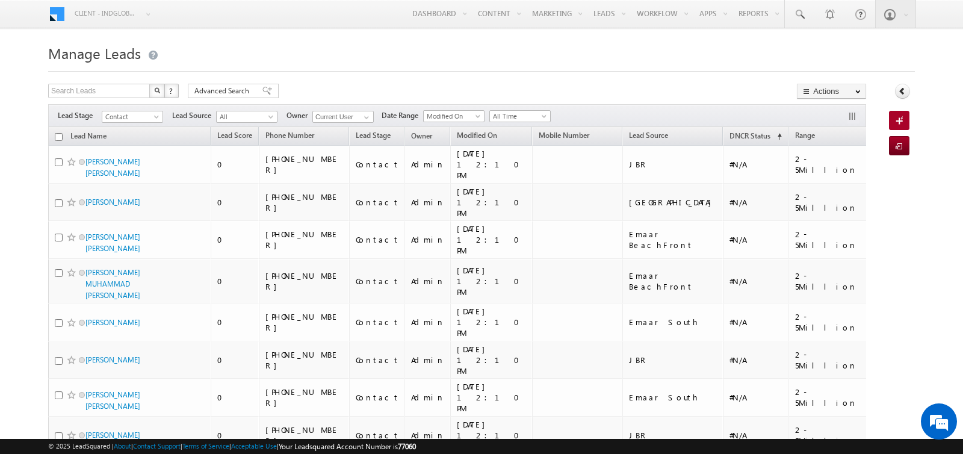
click at [57, 134] on input "checkbox" at bounding box center [59, 137] width 8 height 8
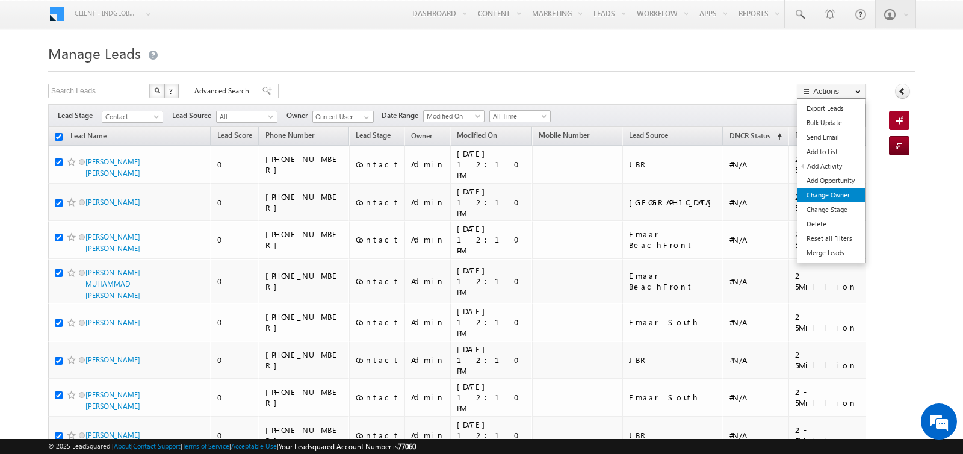
click at [828, 190] on link "Change Owner" at bounding box center [832, 195] width 68 height 14
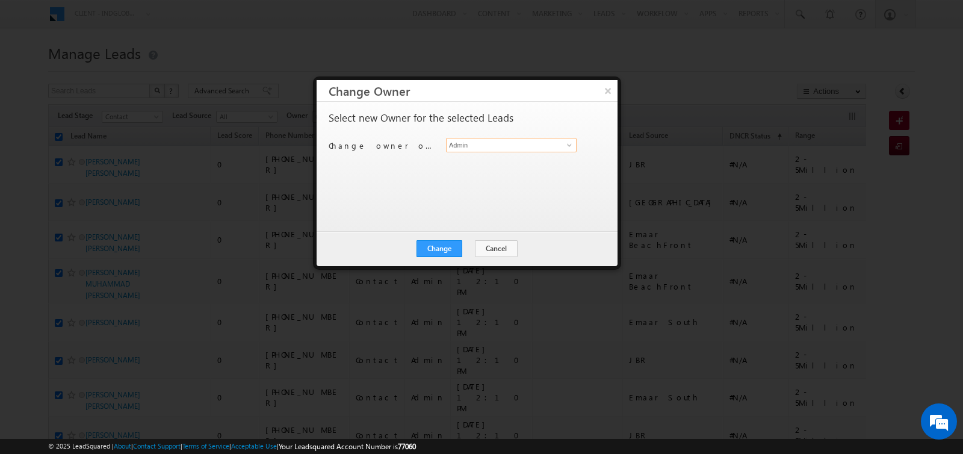
click at [459, 149] on input "Admin" at bounding box center [511, 145] width 131 height 14
click at [471, 161] on link "Sandeep kumar sandeep.skumar@indglobal.ae" at bounding box center [511, 163] width 131 height 23
click at [448, 245] on button "Change" at bounding box center [440, 248] width 46 height 17
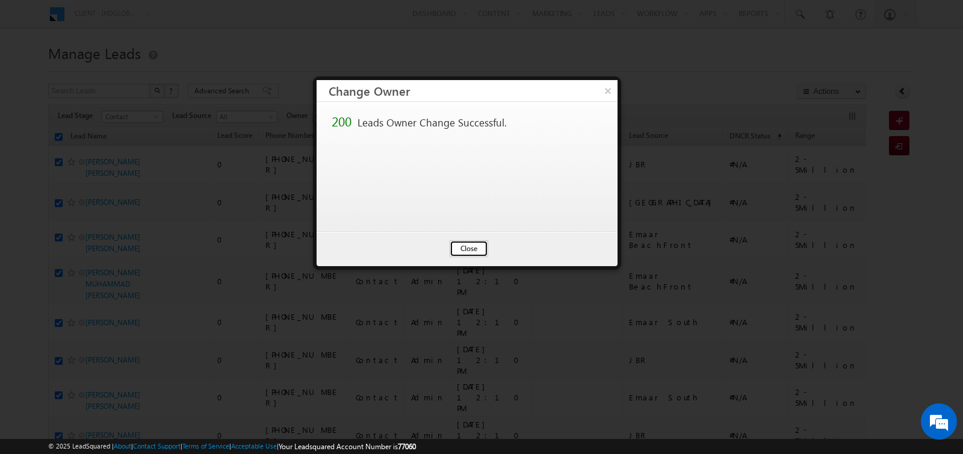
click at [463, 248] on button "Close" at bounding box center [469, 248] width 39 height 17
